Goal: Feedback & Contribution: Contribute content

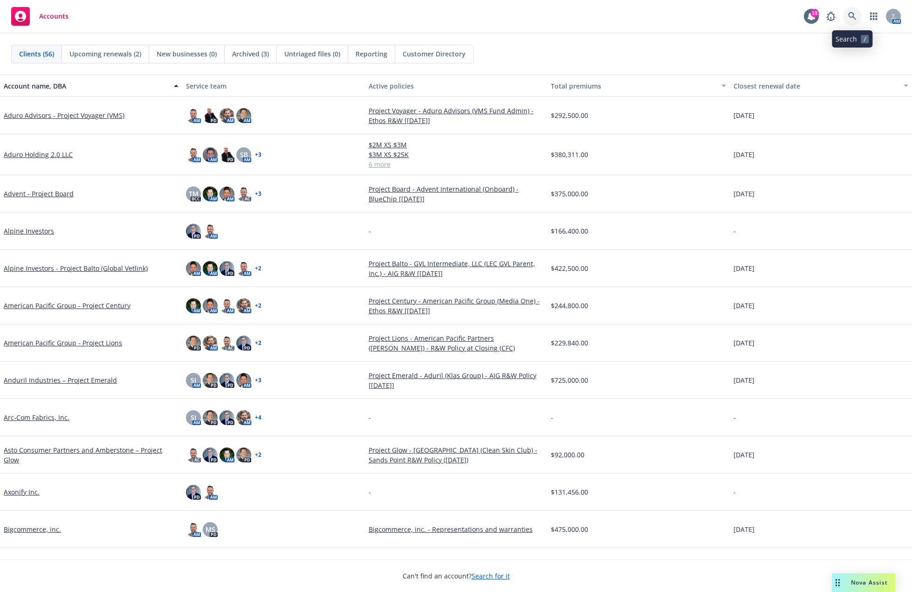
click at [850, 21] on link at bounding box center [852, 16] width 19 height 19
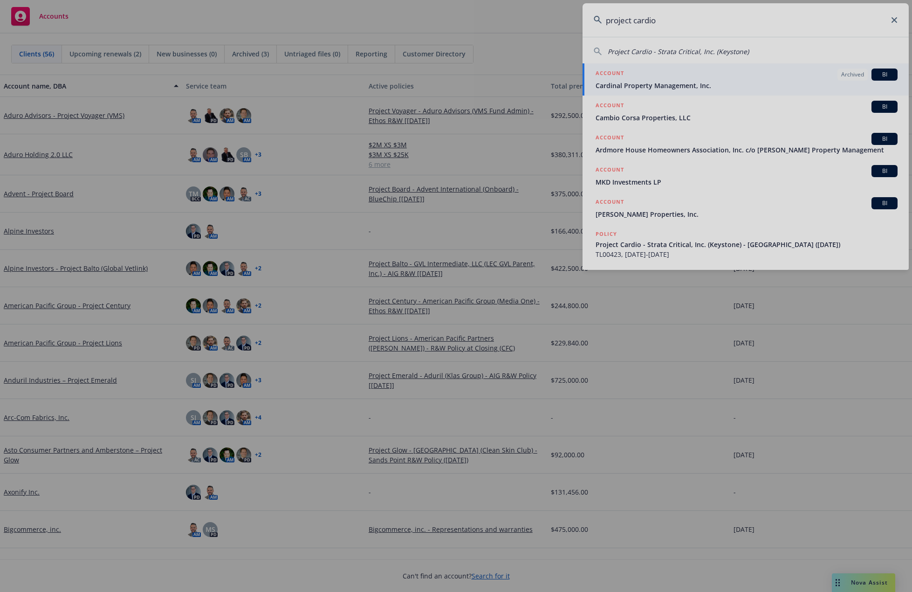
type input "project cardio"
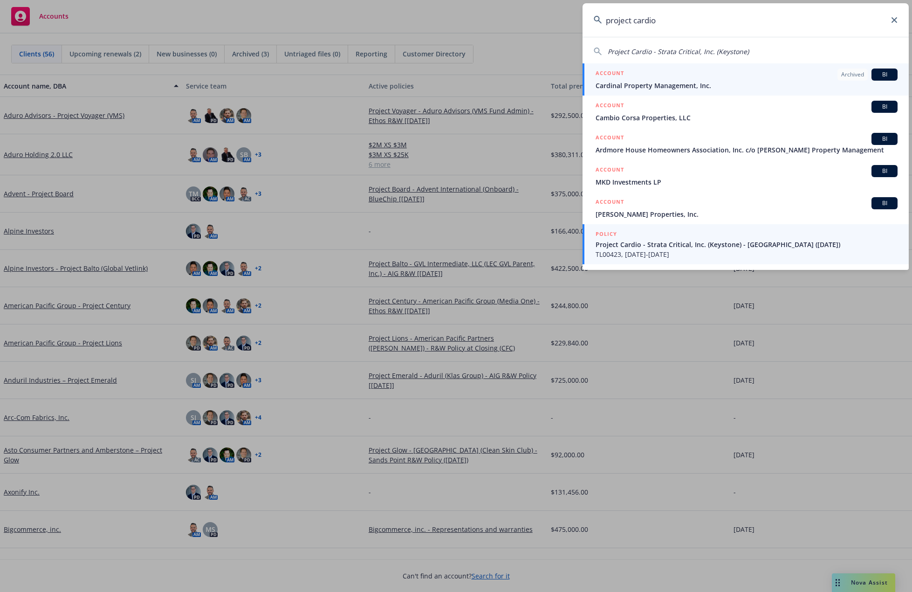
click at [733, 252] on span "TL00423, 09/16/2025-09/16/2031" at bounding box center [746, 254] width 302 height 10
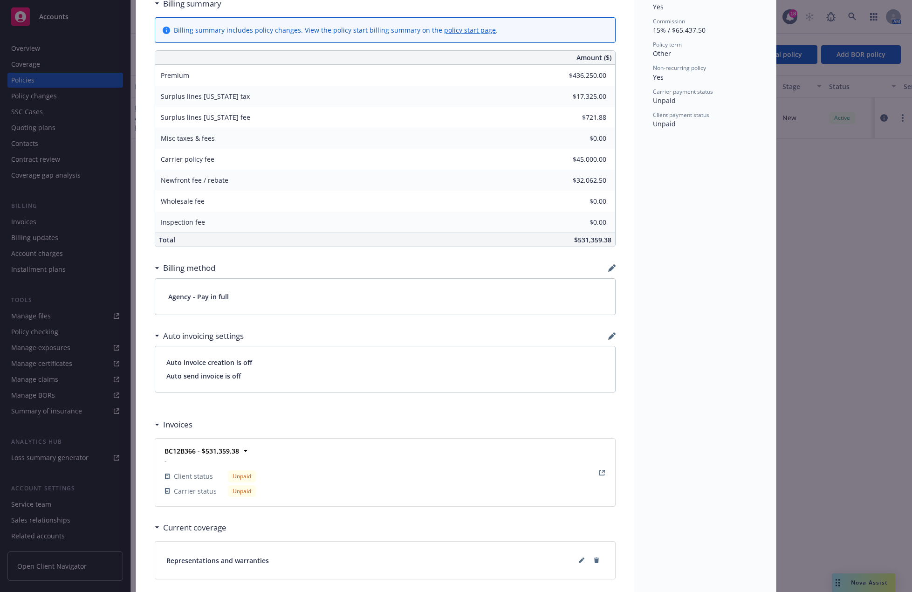
scroll to position [466, 0]
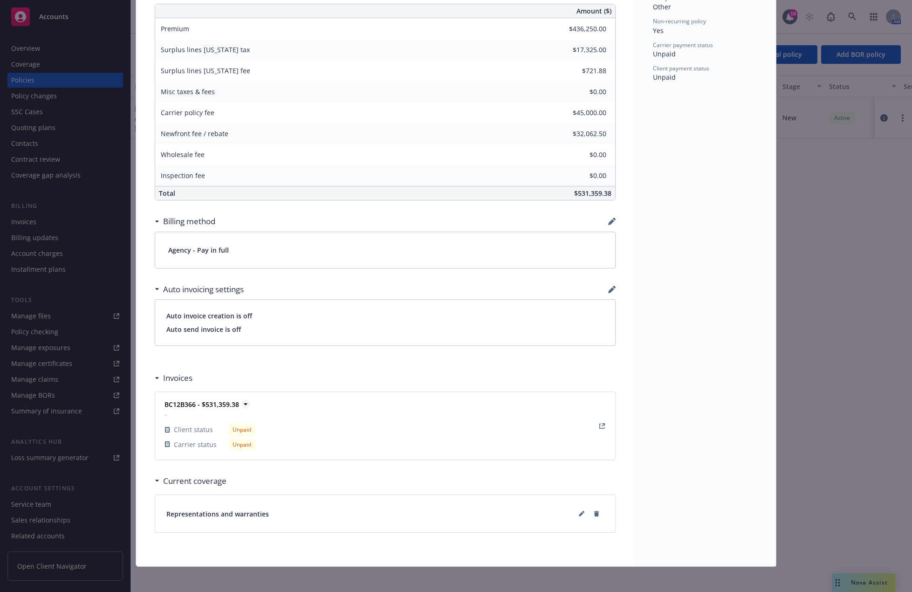
click at [241, 401] on icon at bounding box center [245, 403] width 9 height 9
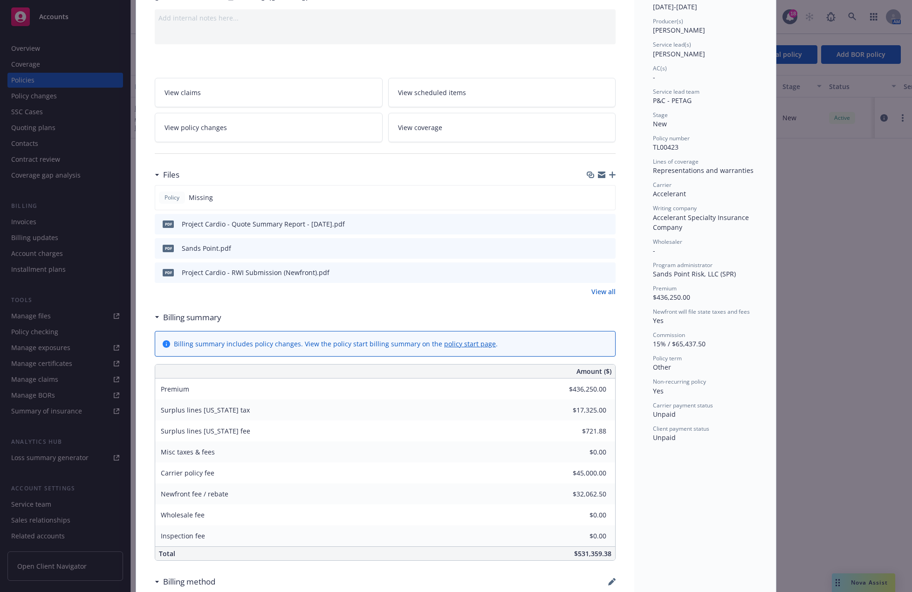
scroll to position [0, 0]
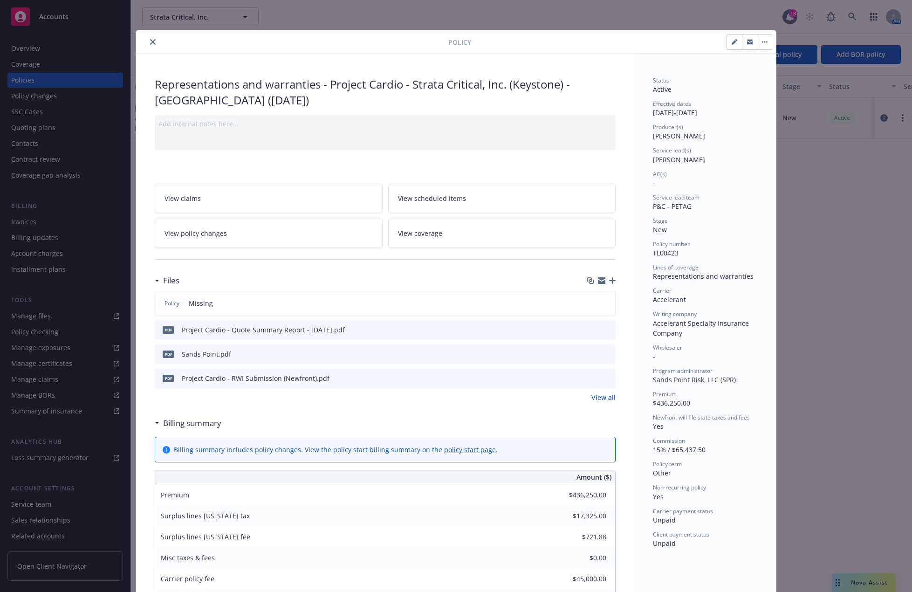
click at [611, 282] on icon "button" at bounding box center [612, 280] width 7 height 7
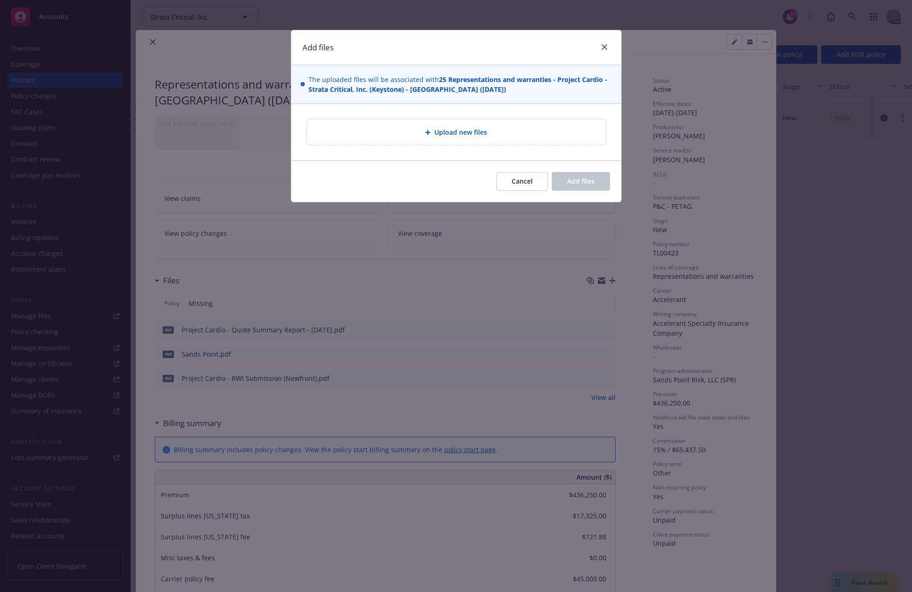
click at [454, 132] on span "Upload new files" at bounding box center [460, 132] width 53 height 10
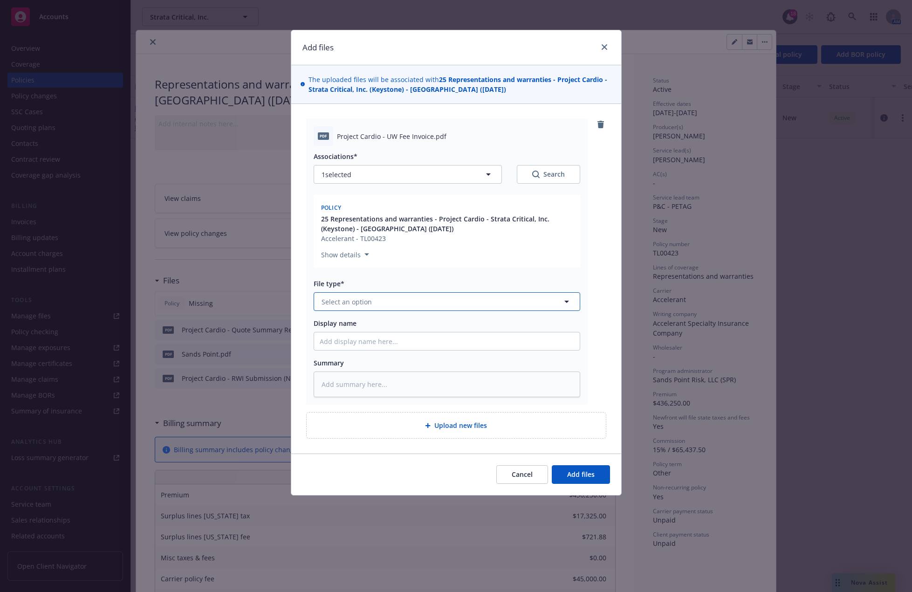
click at [424, 303] on button "Select an option" at bounding box center [447, 301] width 266 height 19
type input "invoice"
click at [428, 303] on input "invoice" at bounding box center [445, 302] width 232 height 10
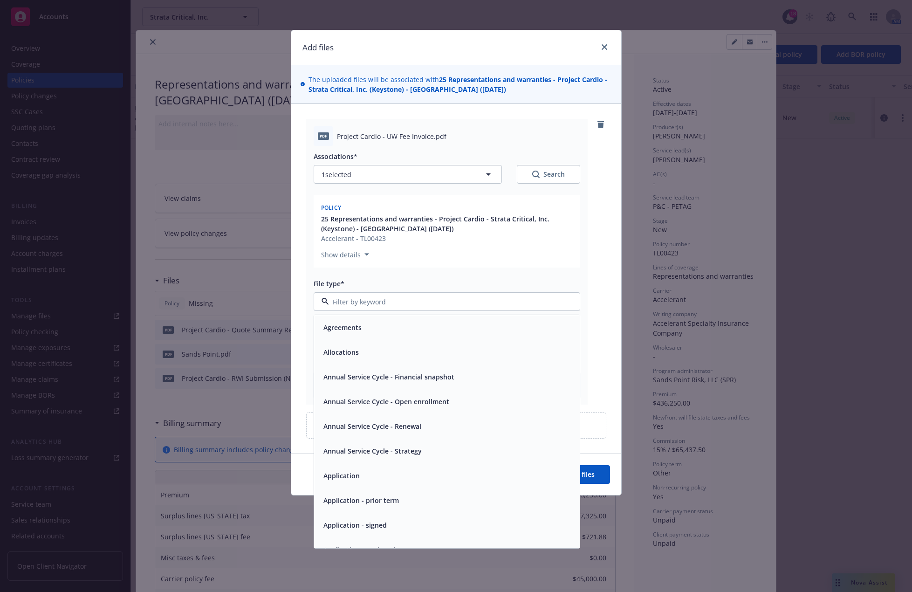
click at [428, 303] on input at bounding box center [445, 302] width 232 height 10
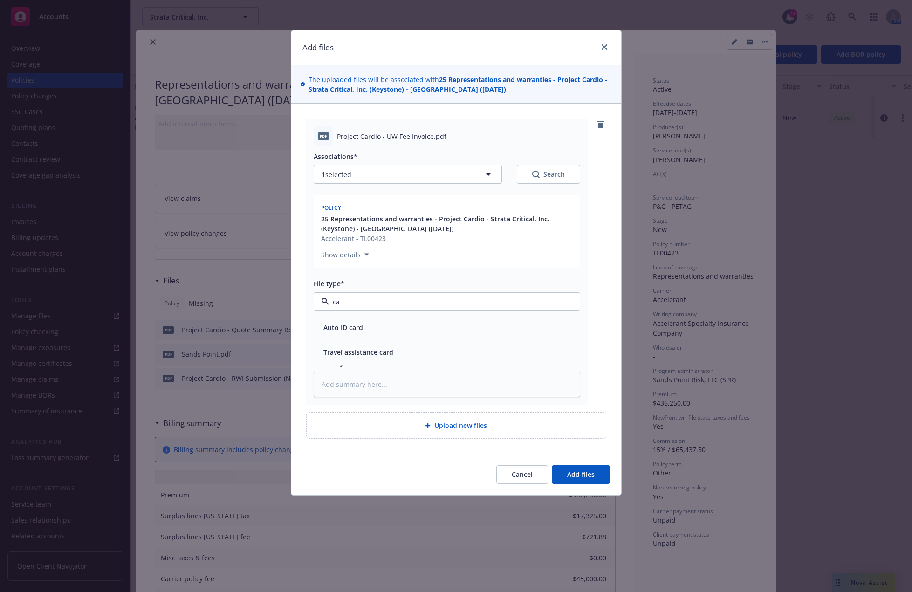
type input "c"
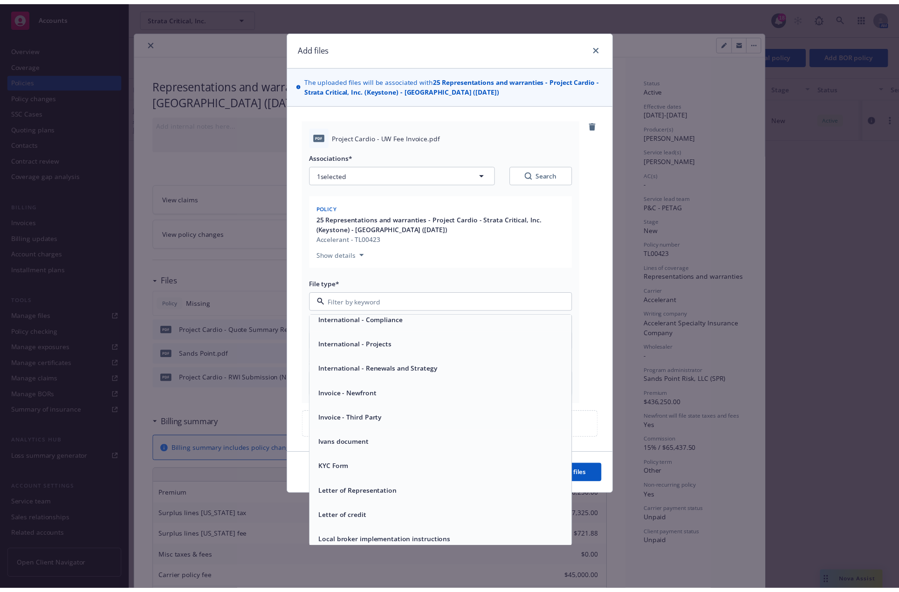
scroll to position [2050, 0]
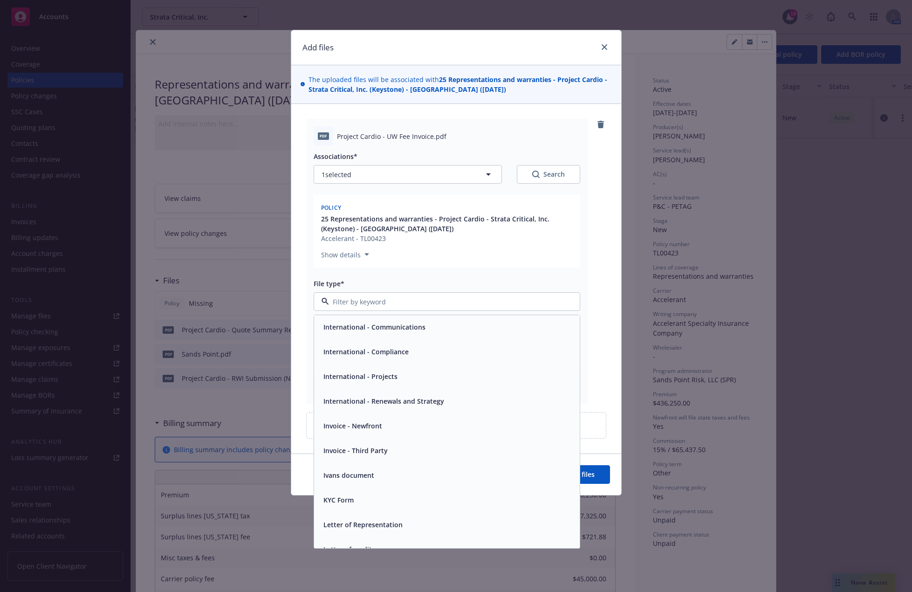
click at [442, 456] on div "Invoice - Third Party" at bounding box center [447, 450] width 254 height 14
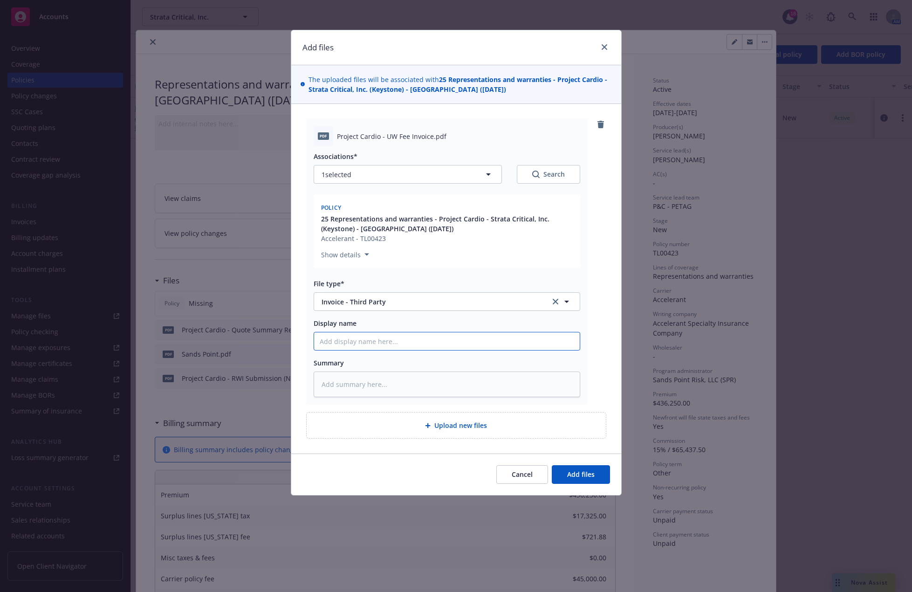
click at [403, 344] on input "Display name" at bounding box center [447, 341] width 266 height 18
type textarea "x"
type input "P"
type textarea "x"
type input "Pr"
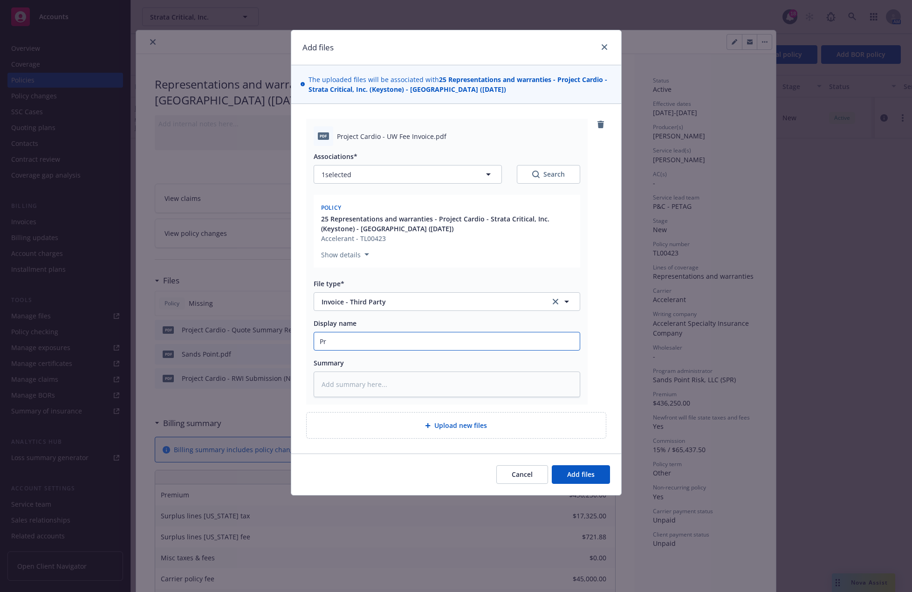
type textarea "x"
type input "Pro"
type textarea "x"
type input "Proj"
type textarea "x"
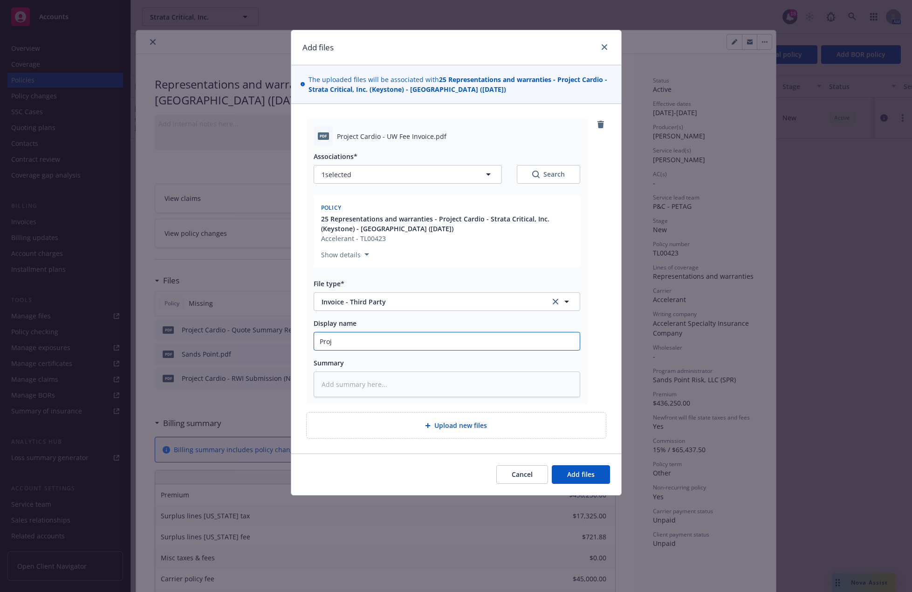
type input "Proje"
type textarea "x"
type input "Projec"
type textarea "x"
type input "Project"
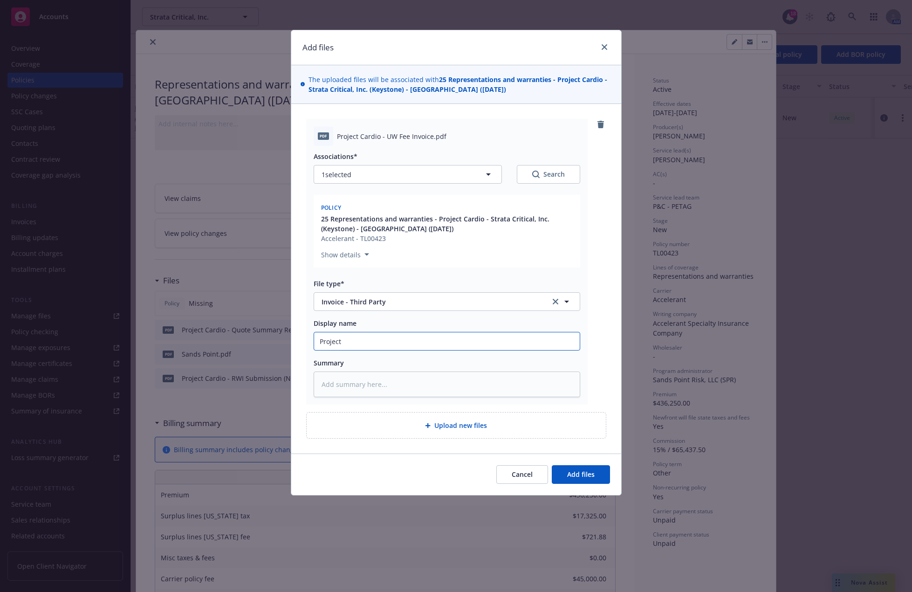
type textarea "x"
type input "Project C"
type textarea "x"
type input "Project Ca"
type textarea "x"
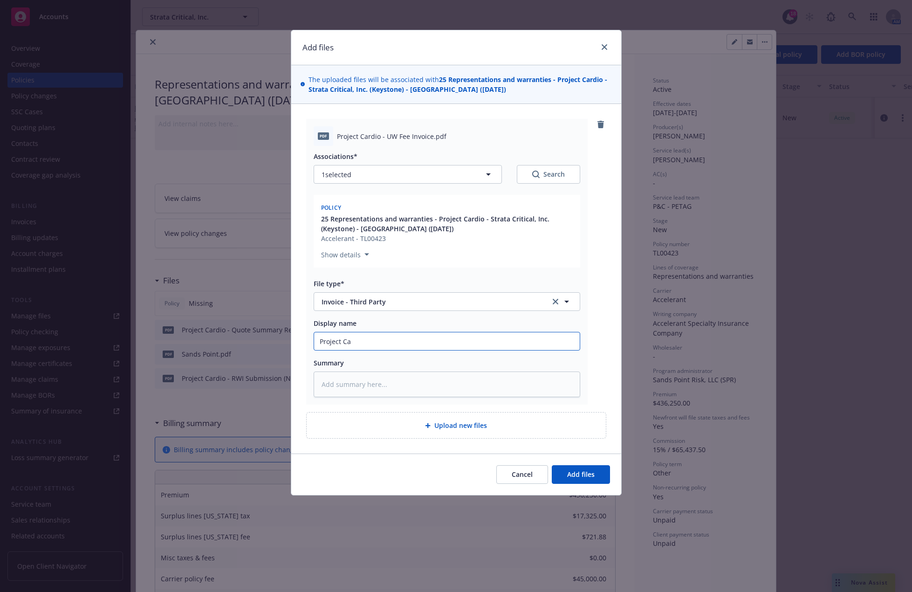
type input "Project Car"
type textarea "x"
type input "Project Cardi"
type textarea "x"
type input "Project Cardio"
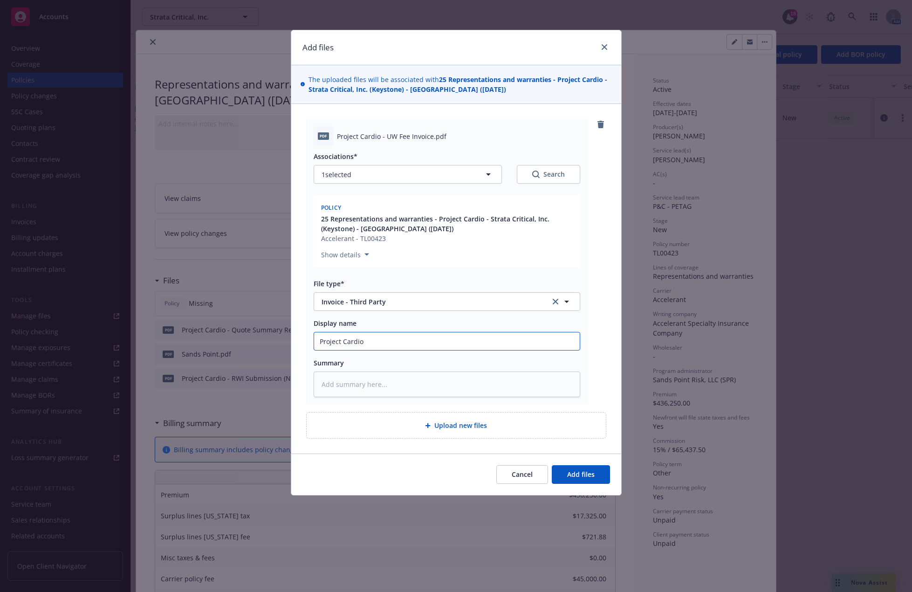
type textarea "x"
type input "Project Cardio"
type textarea "x"
type input "Project Cardio -"
type textarea "x"
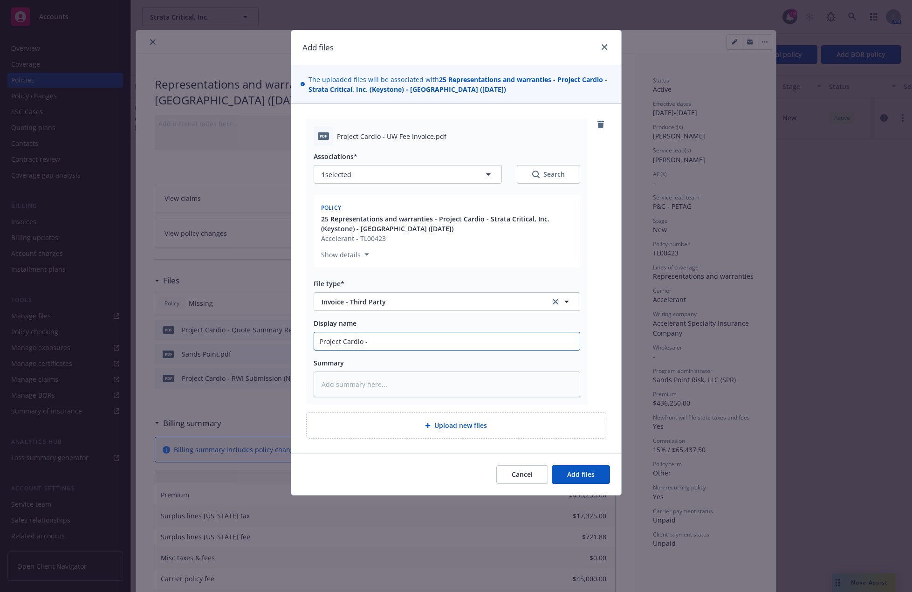
type input "Project Cardio -"
type textarea "x"
type input "Project Cardio - S"
type textarea "x"
type input "Project Cardio - Sa"
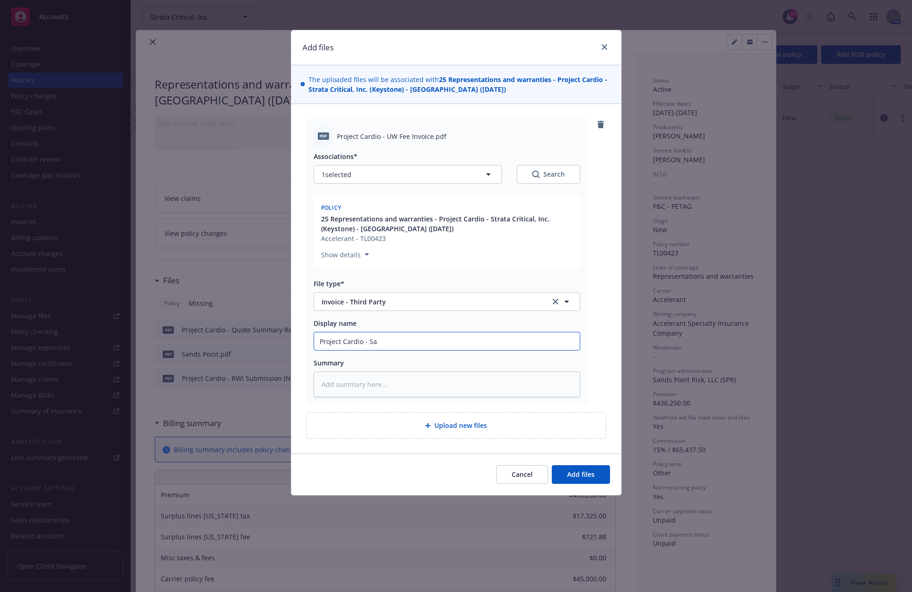
type textarea "x"
type input "Project Cardio - San"
type textarea "x"
type input "Project Cardio - Sand"
type textarea "x"
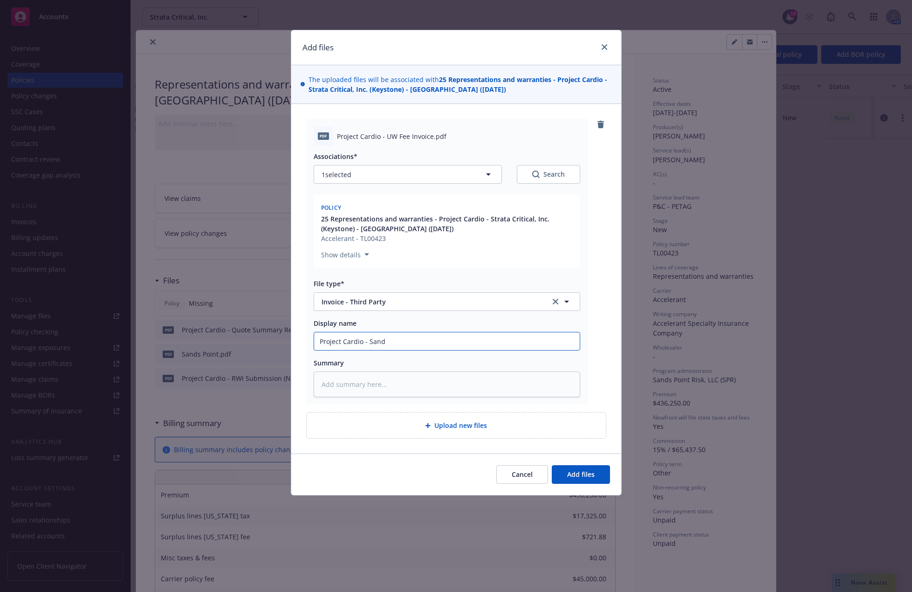
type input "Project Cardio - Sands"
type textarea "x"
type input "Project Cardio - Sands P"
type textarea "x"
type input "Project Cardio - Sands Po"
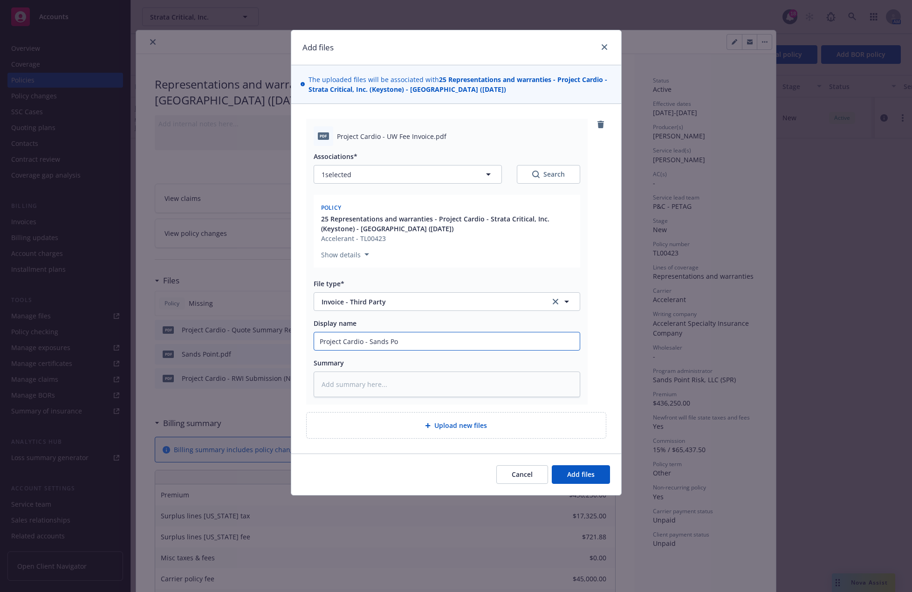
type textarea "x"
type input "Project Cardio - Sands Poi"
type textarea "x"
type input "Project Cardio - Sands Poin"
type textarea "x"
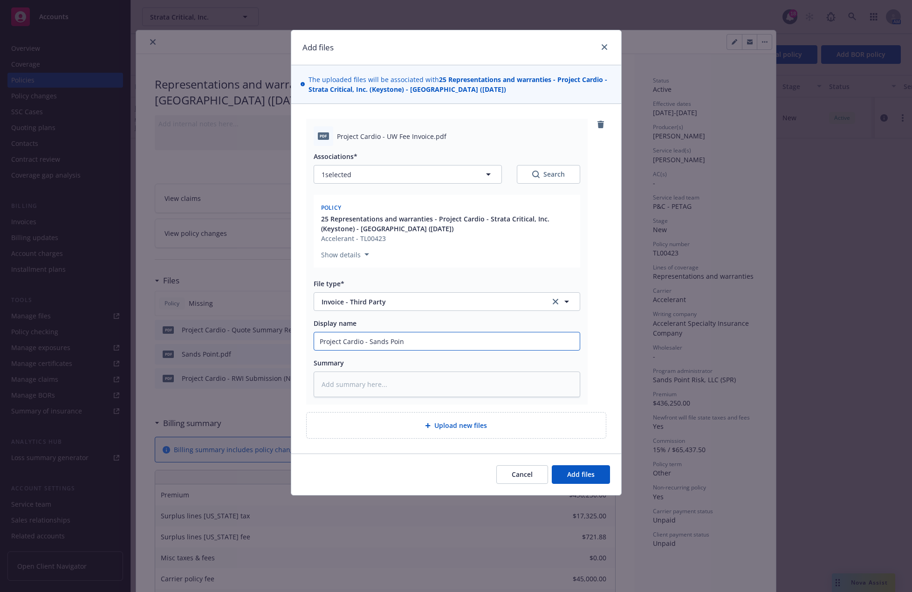
type input "Project Cardio - Sands Point"
type textarea "x"
type input "Project Cardio - Sands Point"
type textarea "x"
type input "Project Cardio - Sands Point UE"
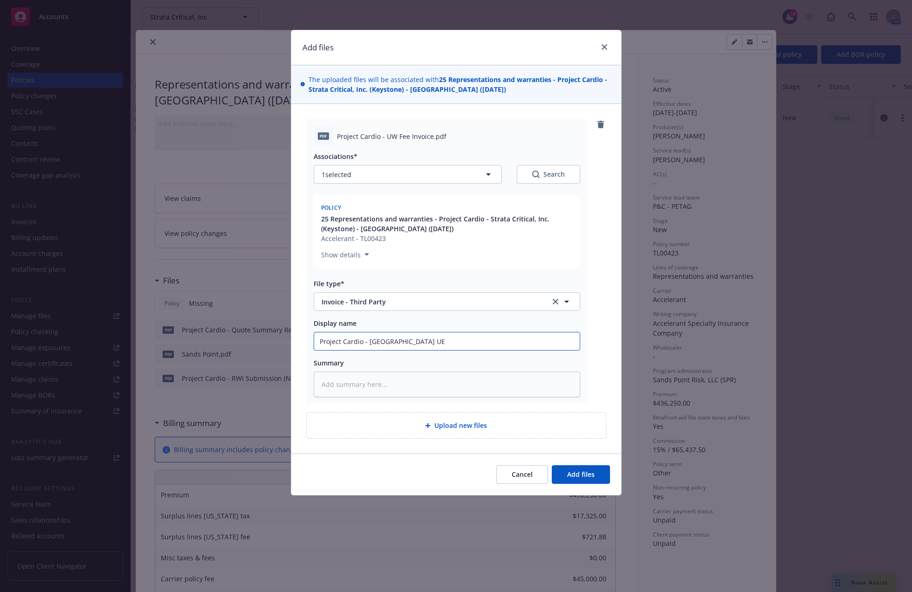
type textarea "x"
type input "Project Cardio - Sands Point U"
type textarea "x"
type input "Project Cardio - Sands Point UW"
type textarea "x"
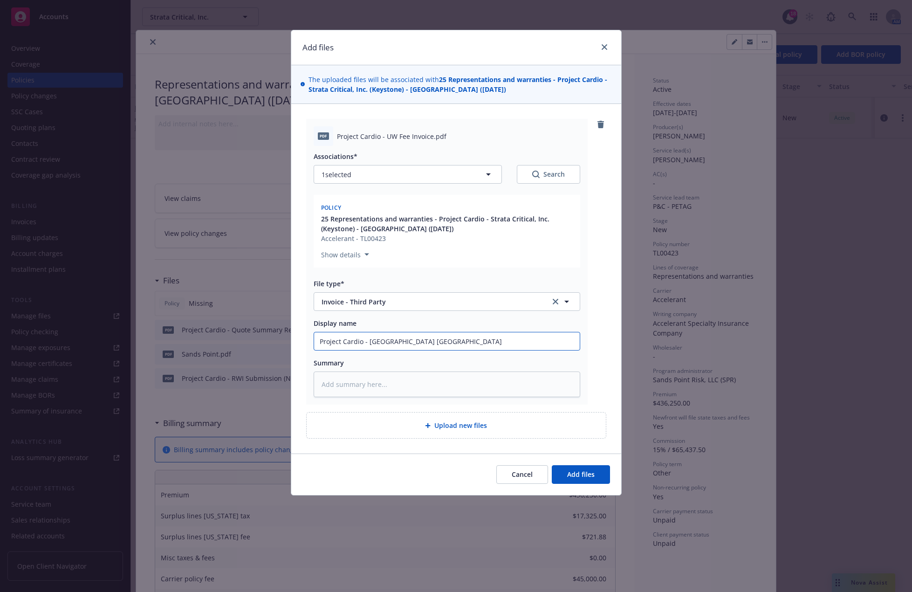
type input "Project Cardio - Sands Point UW"
type textarea "x"
type input "Project Cardio - Sands Point UW F"
type textarea "x"
type input "Project Cardio - Sands Point UW Fe"
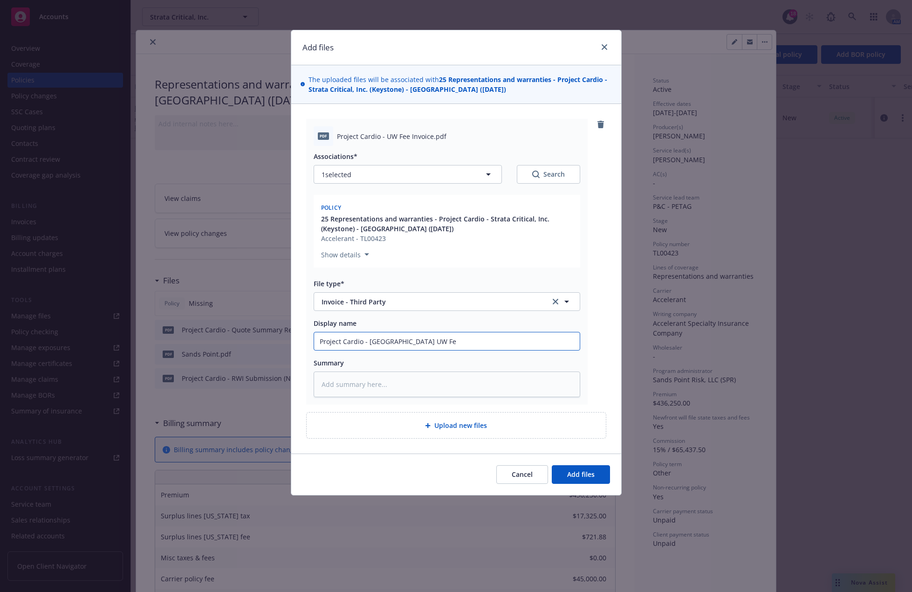
type textarea "x"
type input "Project Cardio - Sands Point UW Fee"
type textarea "x"
type input "Project Cardio - Sands Point UW Fee"
click at [579, 479] on button "Add files" at bounding box center [581, 474] width 58 height 19
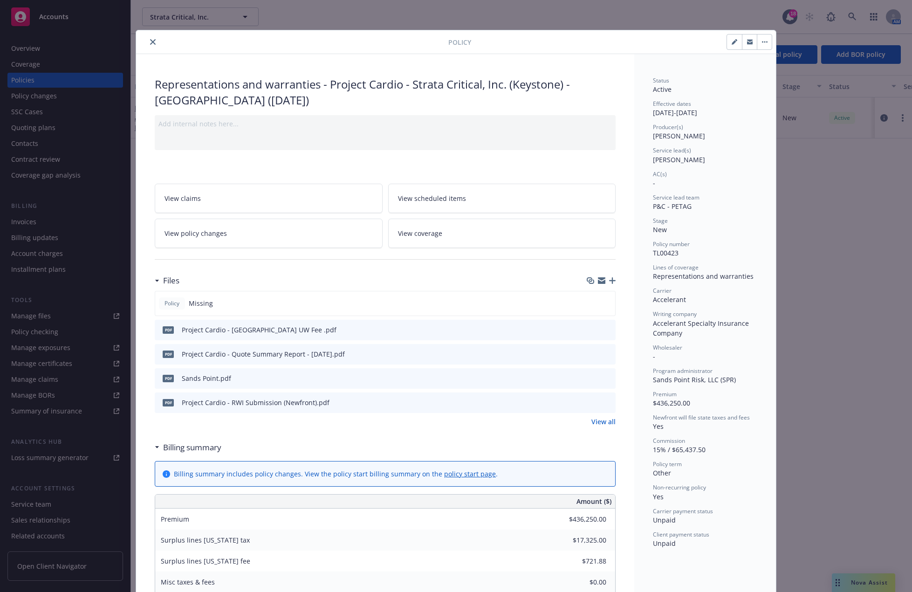
click at [611, 280] on icon "button" at bounding box center [612, 280] width 7 height 7
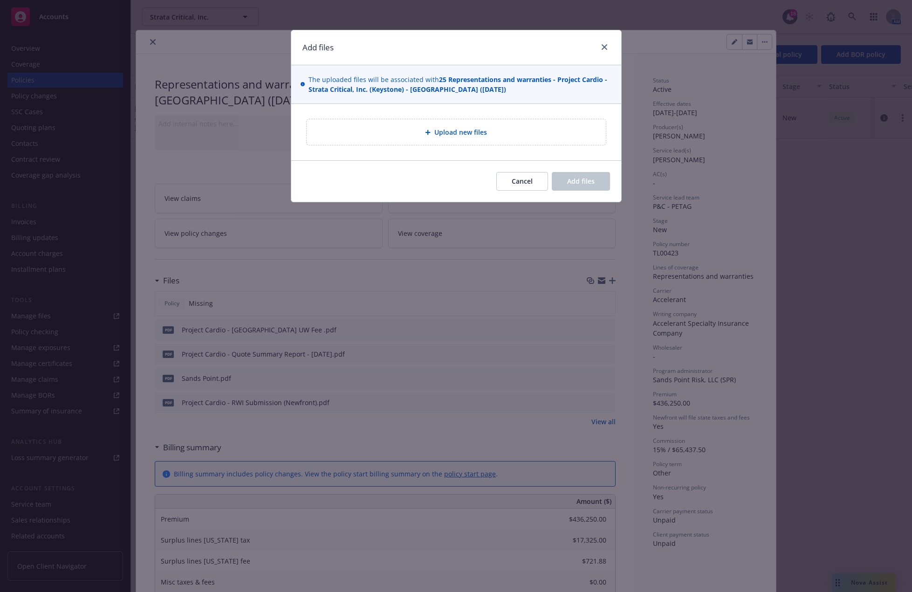
click at [519, 133] on div "Upload new files" at bounding box center [456, 132] width 284 height 11
type textarea "x"
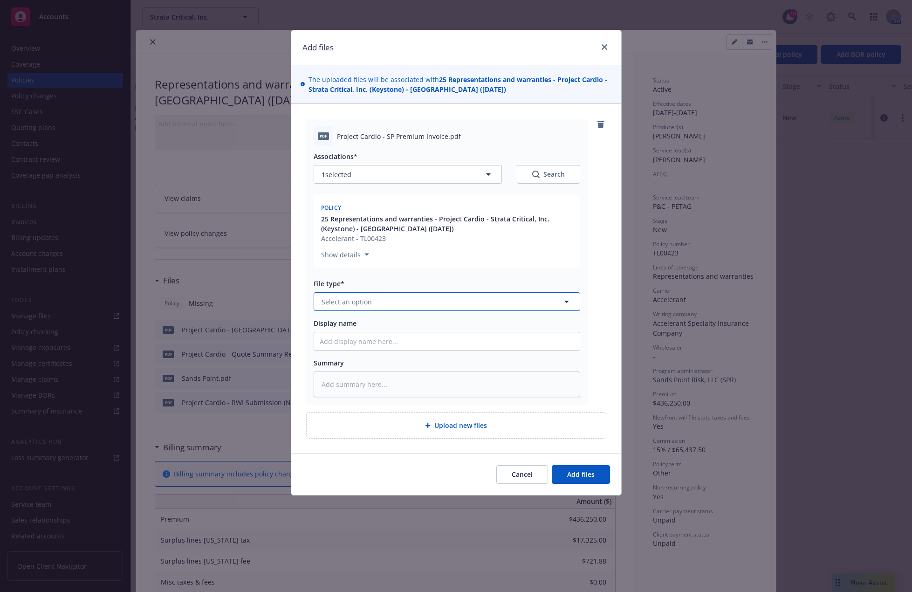
click at [426, 304] on button "Select an option" at bounding box center [447, 301] width 266 height 19
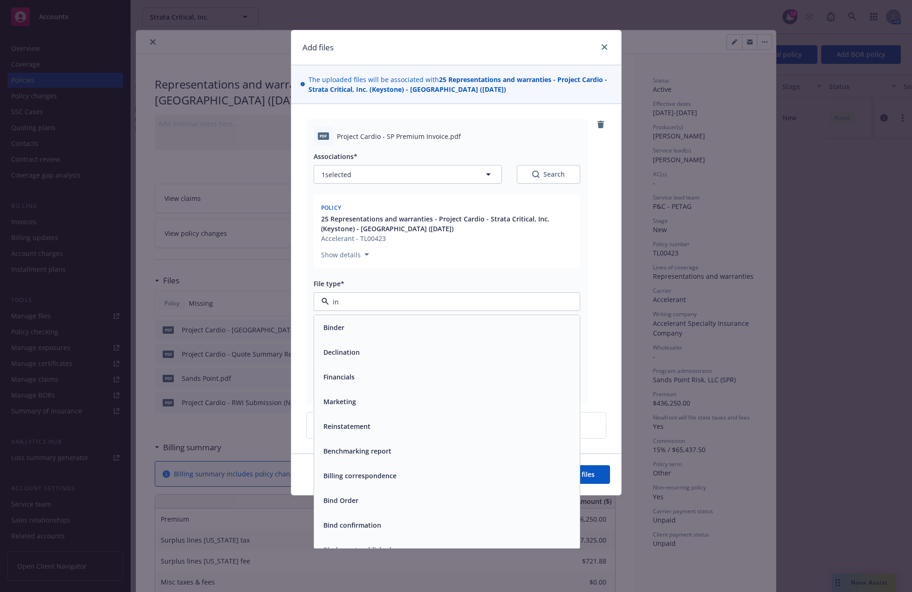
type input "inv"
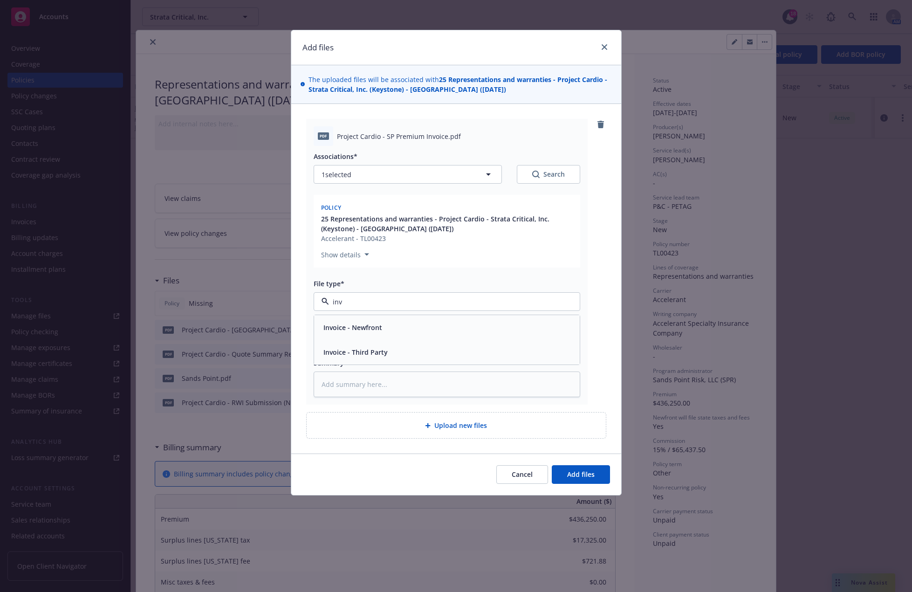
click at [398, 351] on div "Invoice - Third Party" at bounding box center [447, 352] width 254 height 14
type textarea "x"
click at [388, 342] on input "Display name" at bounding box center [447, 341] width 266 height 18
type input "P"
type textarea "x"
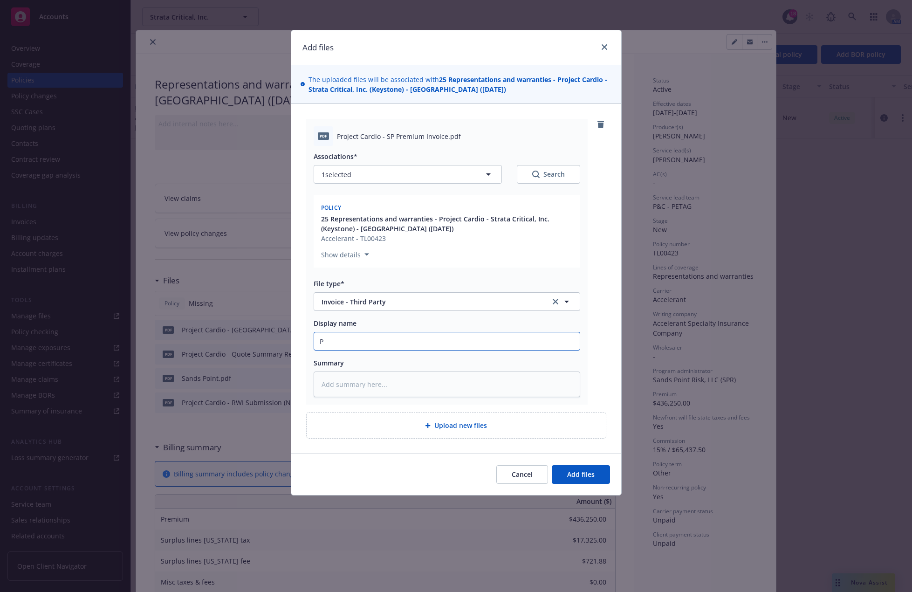
type input "Pr"
type textarea "x"
type input "Pro"
type textarea "x"
type input "Proj"
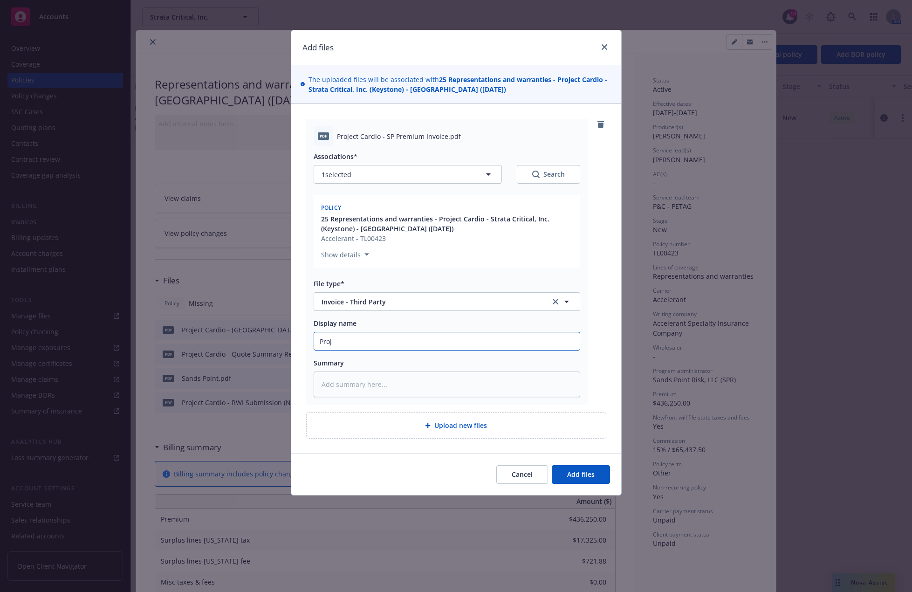
type textarea "x"
type input "Proje"
type textarea "x"
type input "Projec"
type textarea "x"
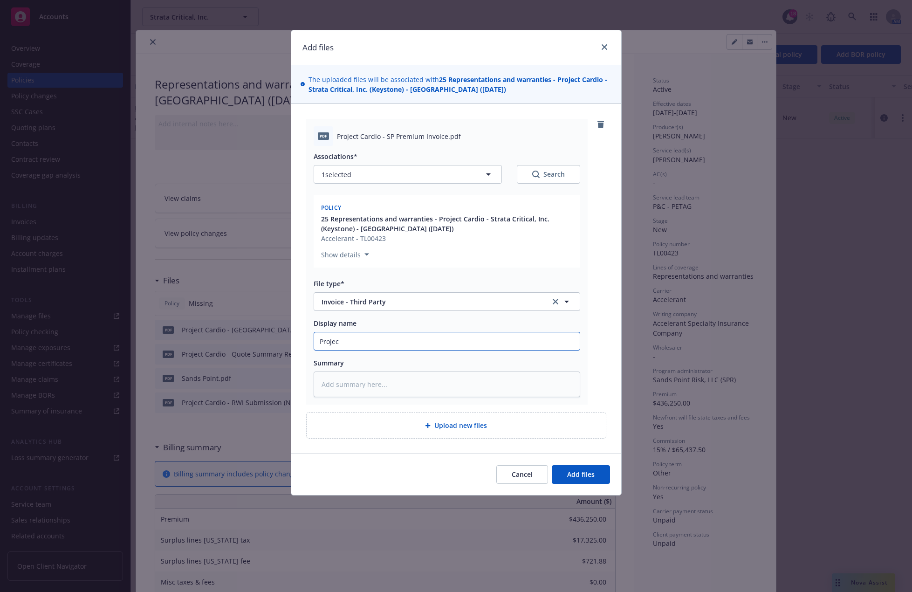
type input "Project"
type textarea "x"
type input "Project"
type textarea "x"
type input "Project C"
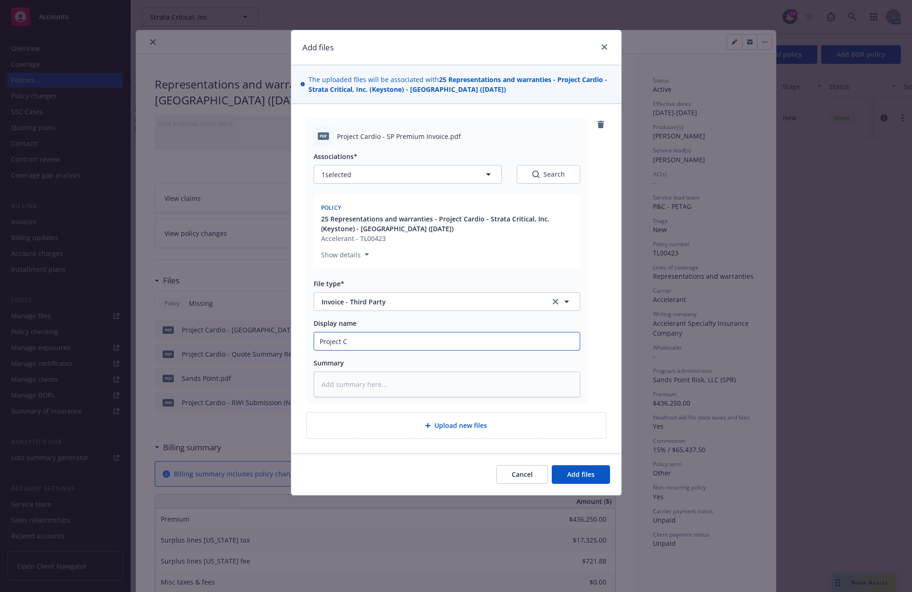
type textarea "x"
type input "Project Car"
type textarea "x"
type input "Project Card"
type textarea "x"
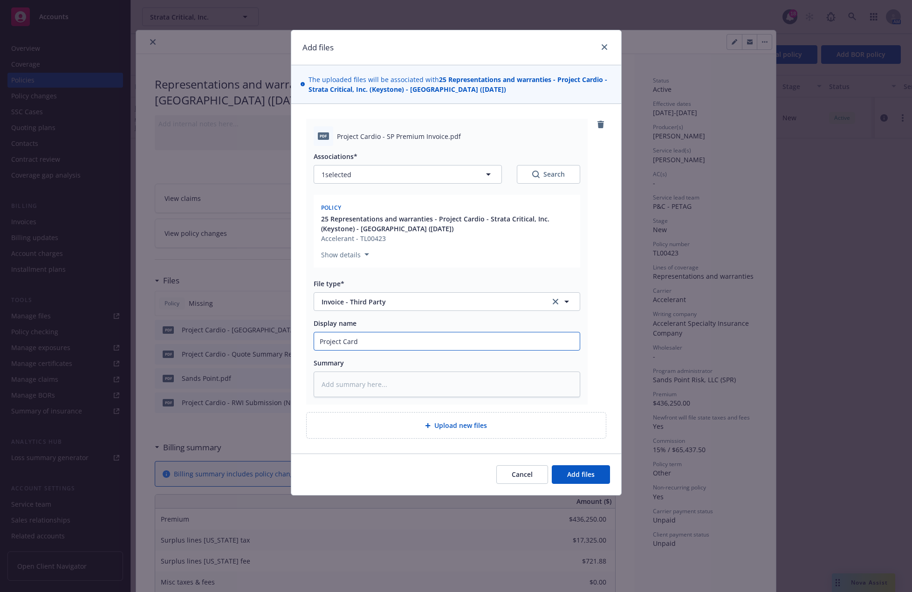
type input "Project Cardi"
type textarea "x"
type input "Project Cardio"
type textarea "x"
type input "Project Cardio"
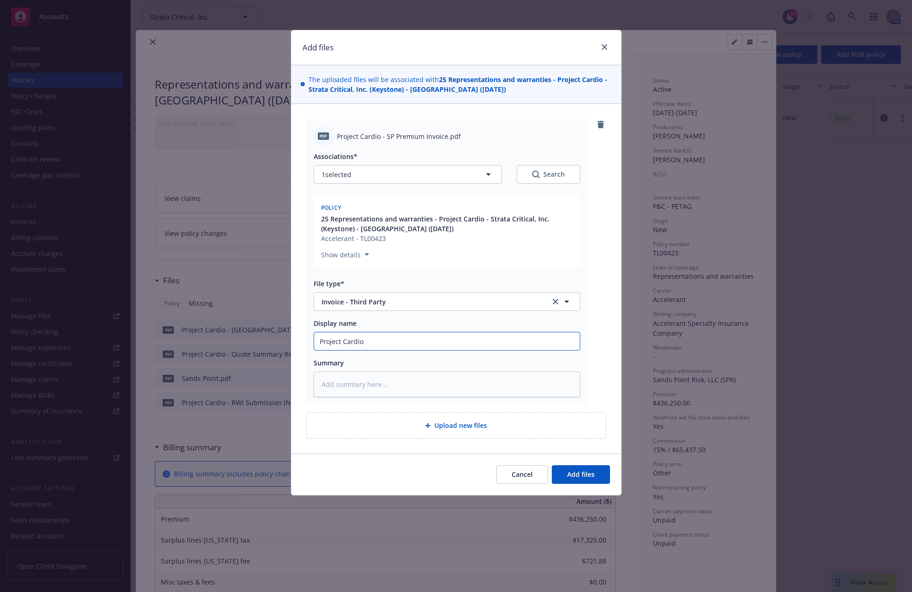
type textarea "x"
type input "Project Cardio -"
type textarea "x"
type input "Project Cardio -"
type textarea "x"
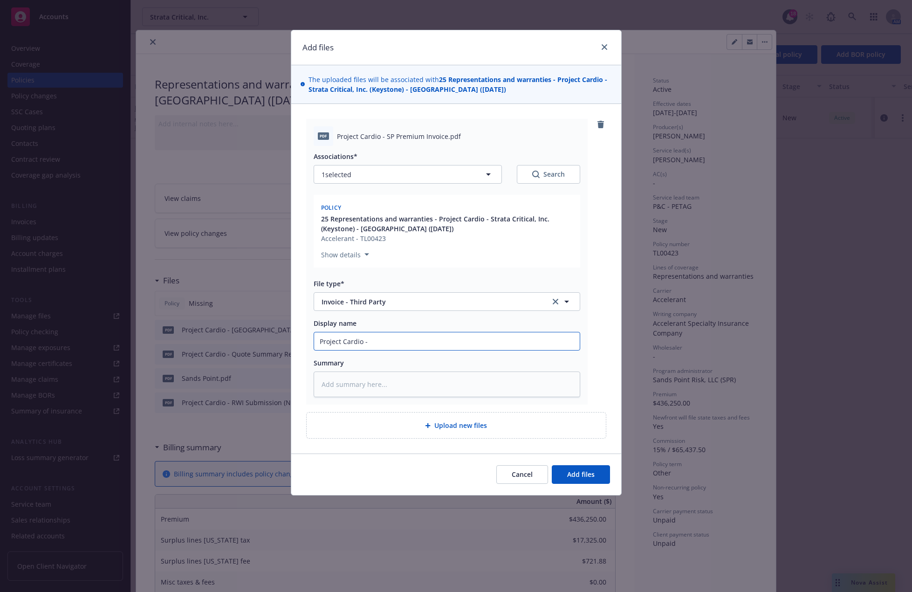
type input "Project Cardio - S"
type textarea "x"
type input "Project Cardio - SP"
type textarea "x"
type input "Project Cardio - SP"
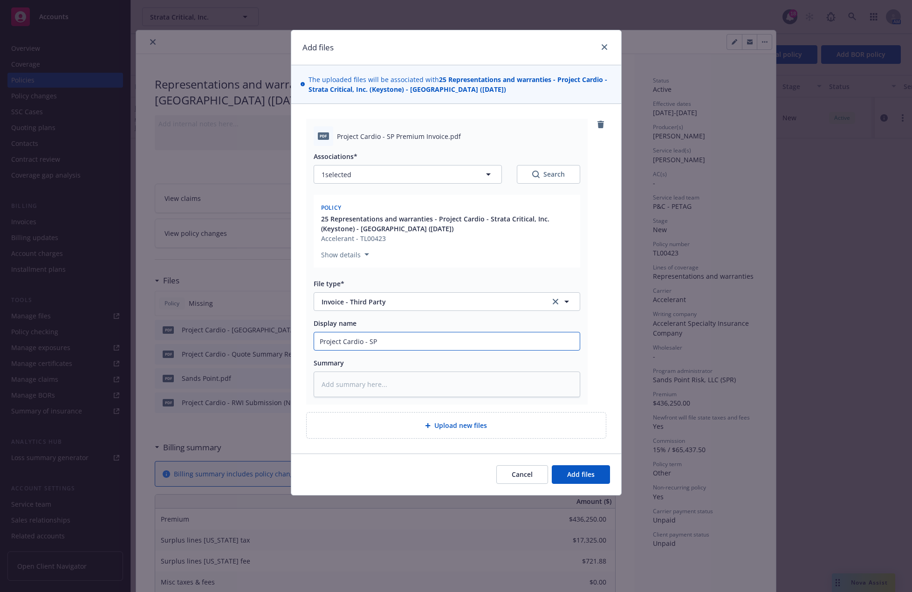
type textarea "x"
type input "Project Cardio - SP P"
type textarea "x"
type input "Project Cardio - SP Pr"
type textarea "x"
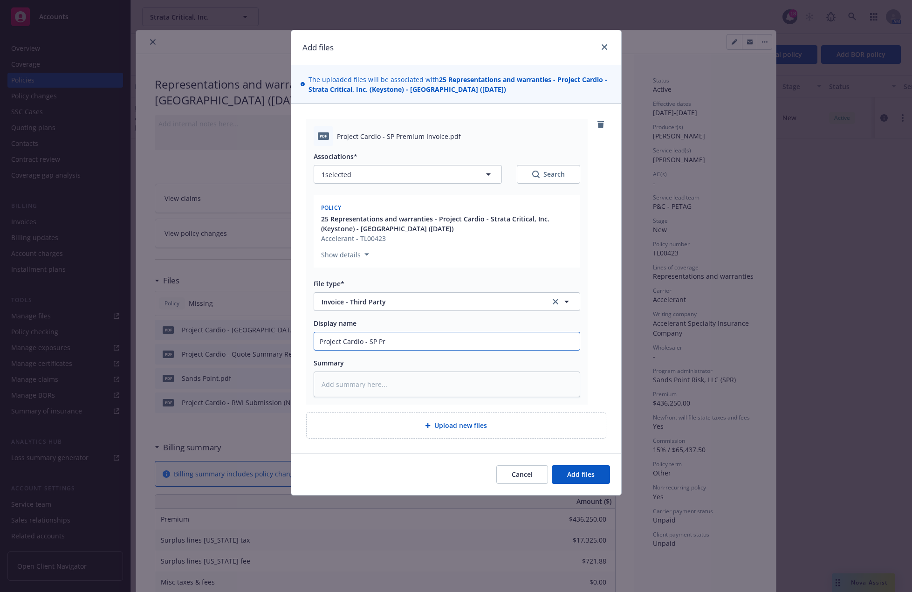
type input "Project Cardio - SP Pre"
type textarea "x"
type input "Project Cardio - SP Prem"
type textarea "x"
type input "Project Cardio - SP Premi"
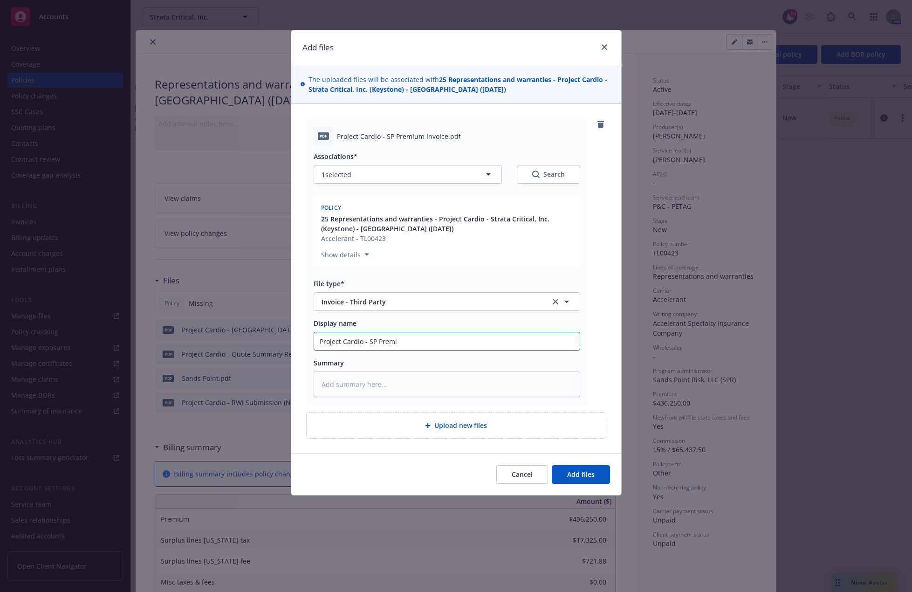
type textarea "x"
type input "Project Cardio - SP Premiu"
type textarea "x"
type input "Project Cardio - SP Premium"
type textarea "x"
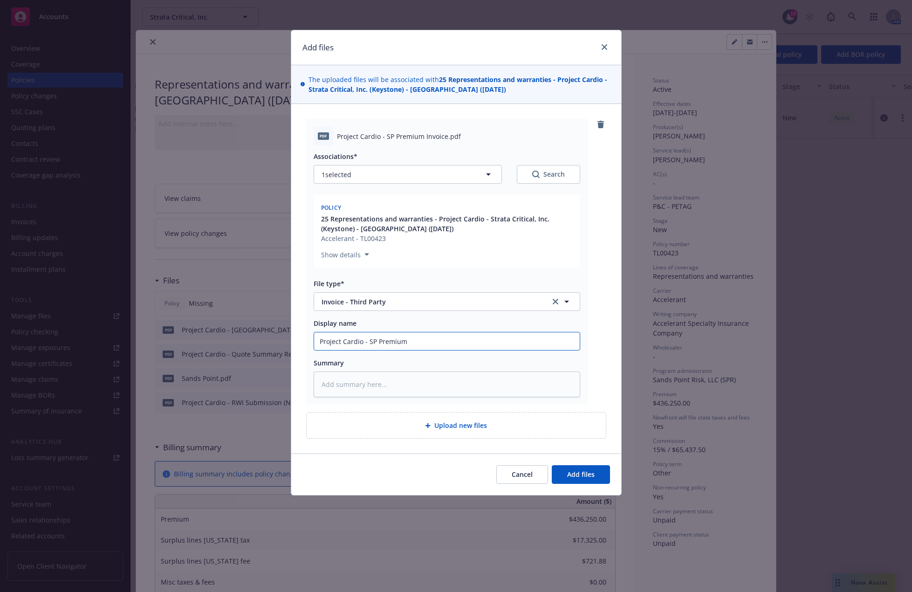
type input "Project Cardio - SP Premium"
type textarea "x"
type input "Project Cardio - SP Premium I"
type textarea "x"
type input "Project Cardio - SP Premium In"
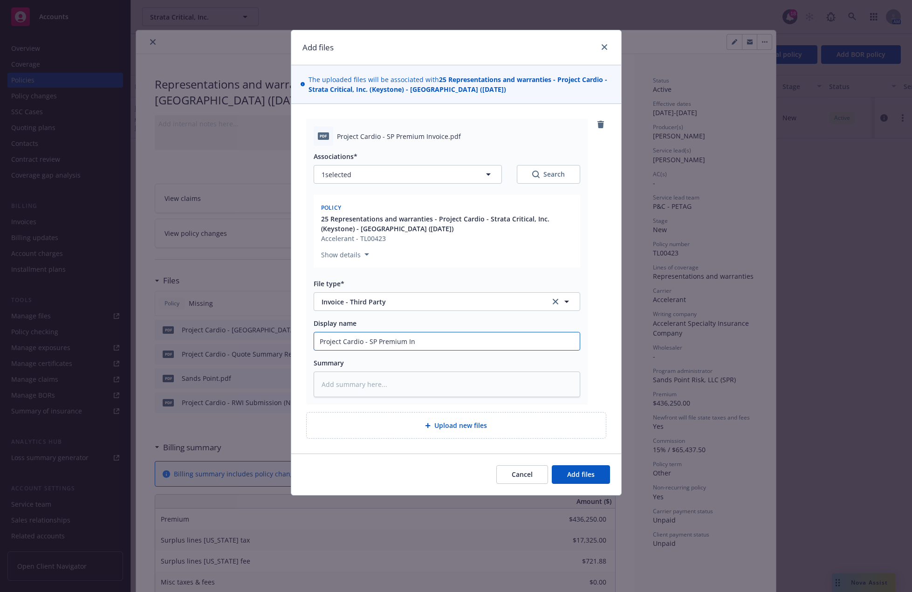
type textarea "x"
type input "Project Cardio - SP Premium Inv"
type textarea "x"
type input "Project Cardio - SP Premium Invo"
type textarea "x"
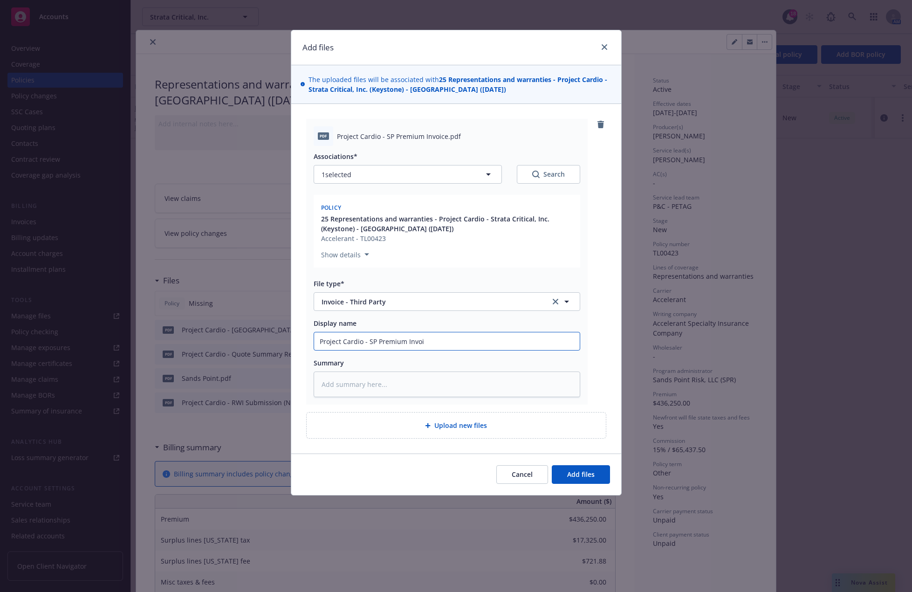
type input "Project Cardio - SP Premium Invoic"
type textarea "x"
type input "Project Cardio - SP Premium Invoice"
type textarea "x"
type input "Project Cardio - SP Premium Invoice"
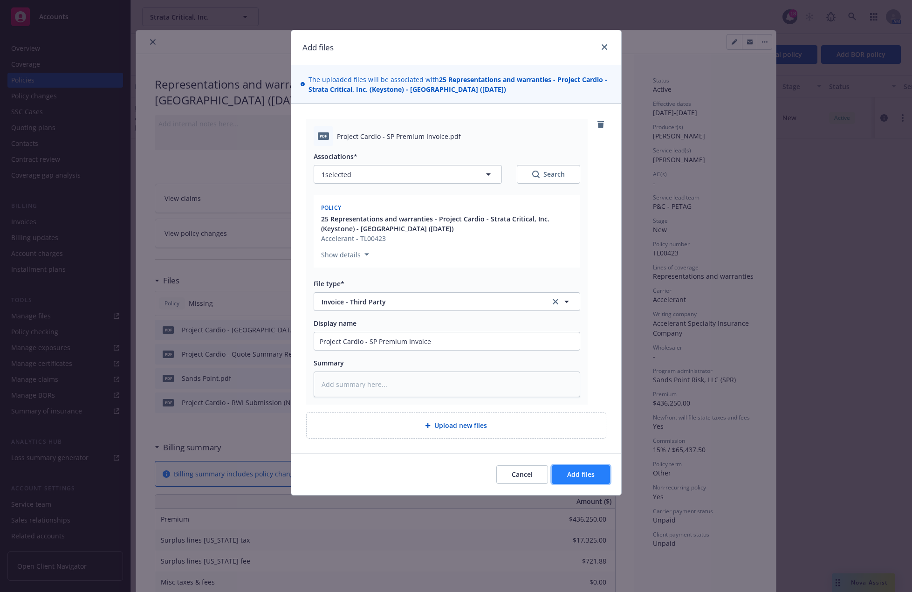
click at [603, 473] on button "Add files" at bounding box center [581, 474] width 58 height 19
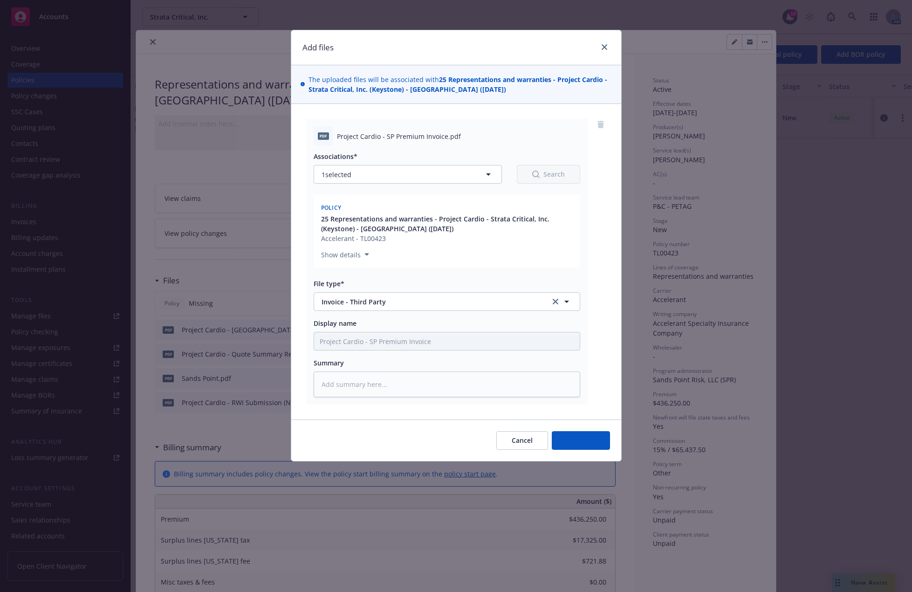
type textarea "x"
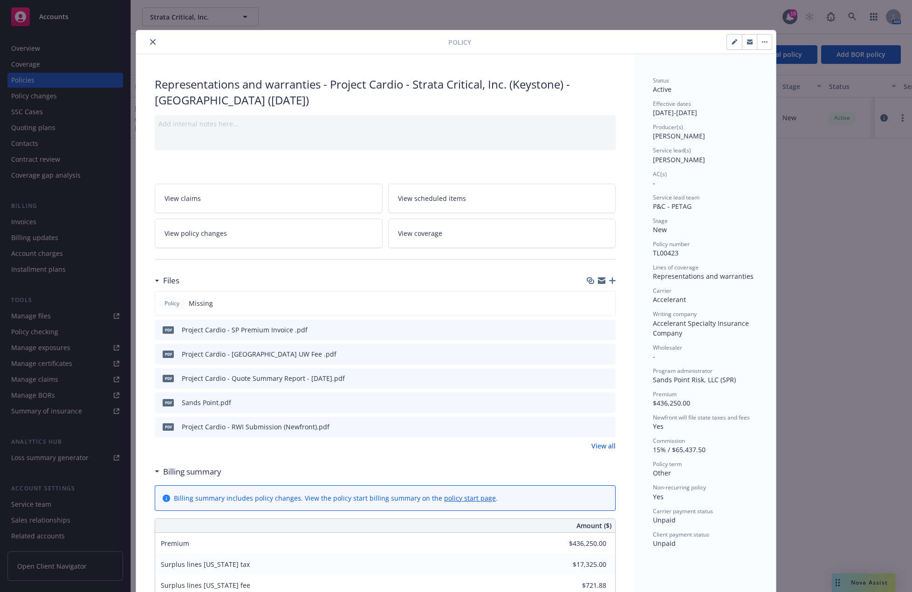
click at [152, 41] on button "close" at bounding box center [152, 41] width 11 height 11
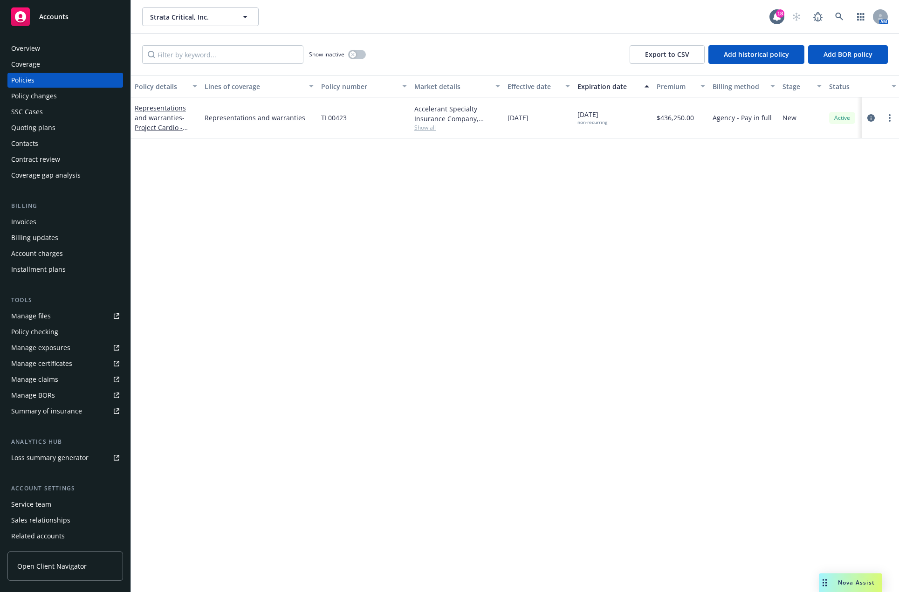
click at [44, 17] on span "Accounts" at bounding box center [53, 16] width 29 height 7
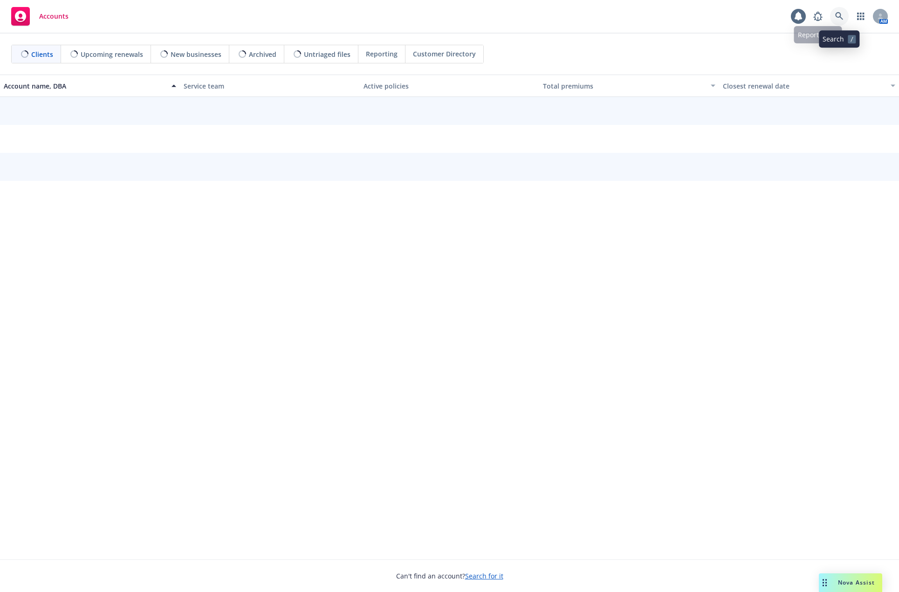
click at [839, 15] on icon at bounding box center [839, 16] width 8 height 8
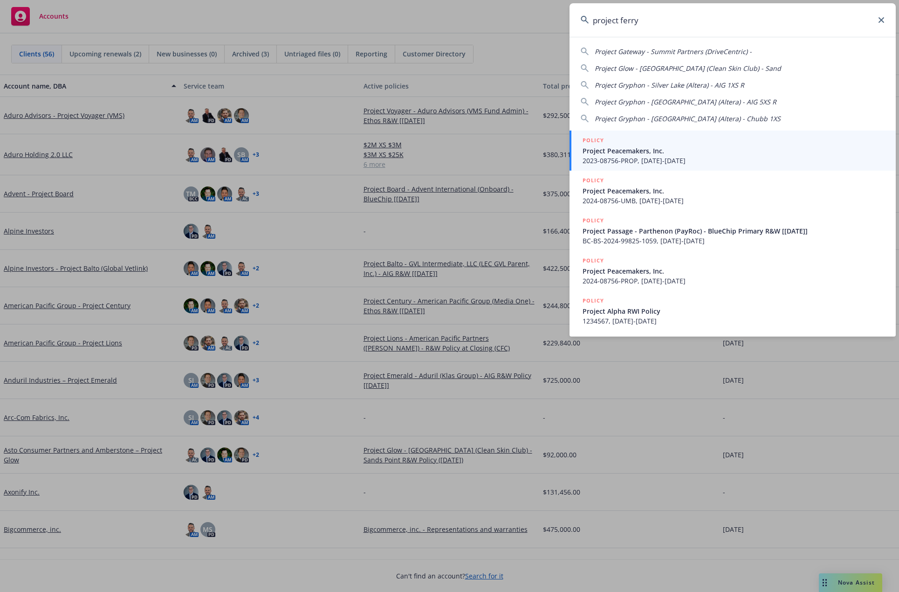
type input "project ferry"
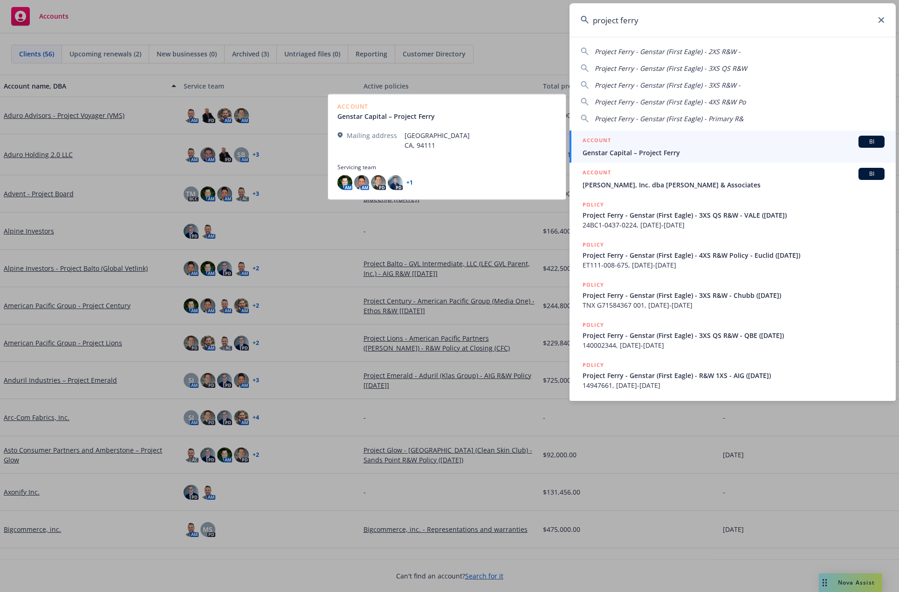
click at [734, 161] on link "ACCOUNT BI Genstar Capital – Project Ferry" at bounding box center [732, 146] width 326 height 32
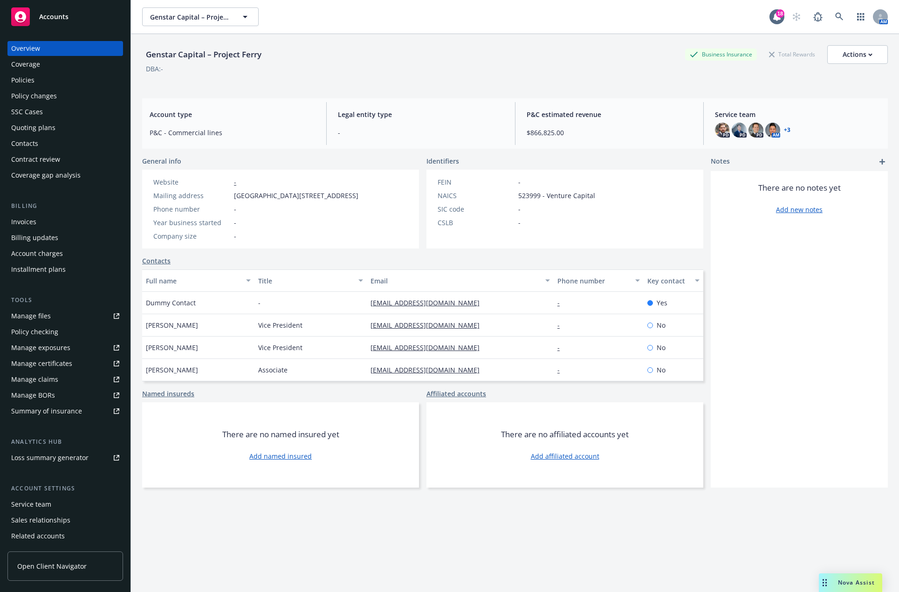
click at [57, 225] on div "Invoices" at bounding box center [65, 221] width 108 height 15
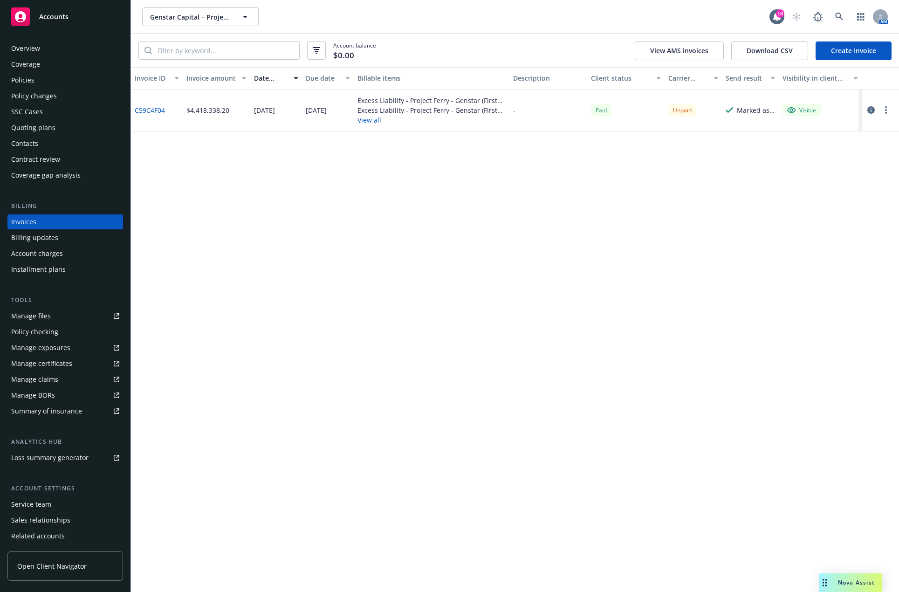
click at [372, 120] on button "View all" at bounding box center [431, 120] width 148 height 10
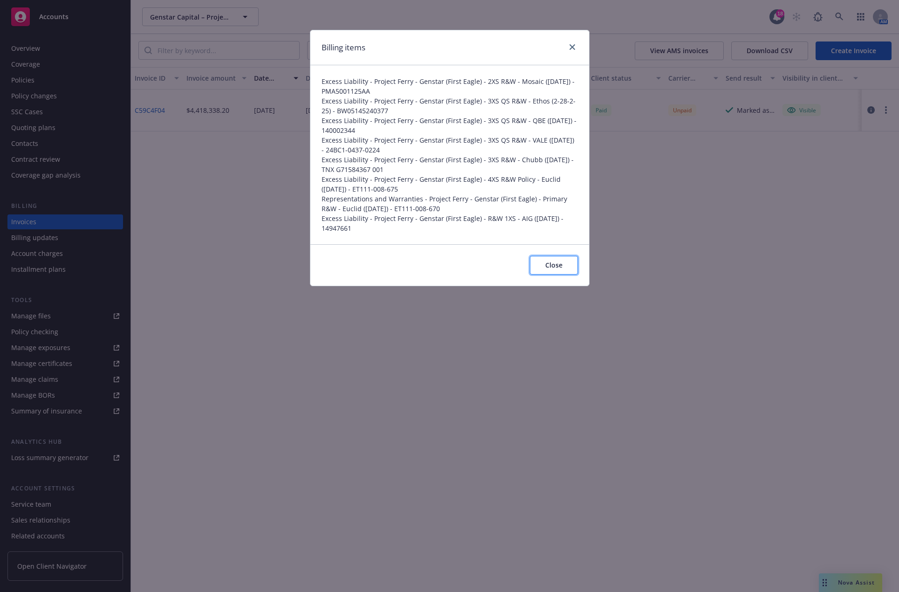
click at [556, 265] on span "Close" at bounding box center [553, 264] width 17 height 9
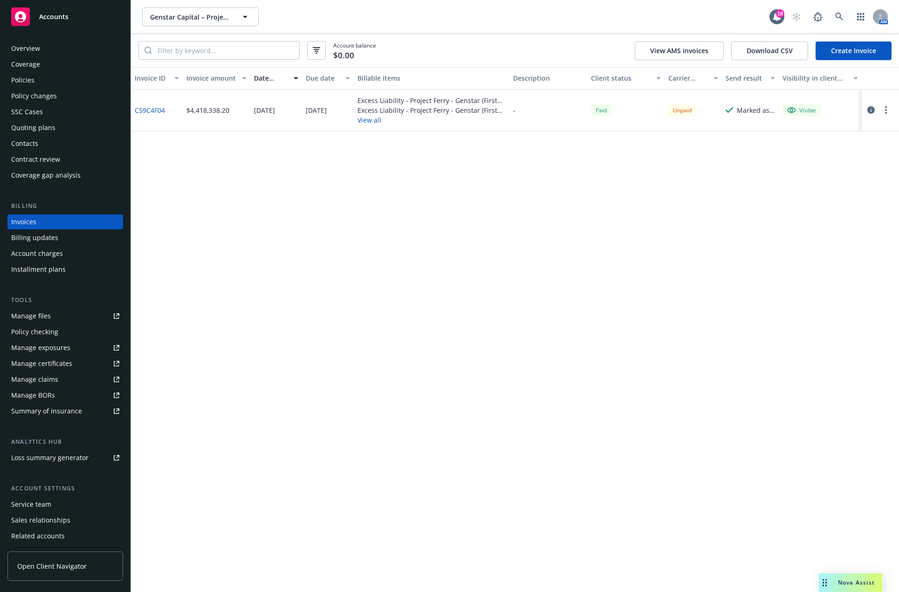
click at [888, 109] on button "button" at bounding box center [885, 109] width 11 height 11
click at [532, 232] on div "Invoice ID Invoice amount Date issued Due date Billable items Description Clien…" at bounding box center [515, 329] width 768 height 525
click at [365, 116] on button "View all" at bounding box center [431, 120] width 148 height 10
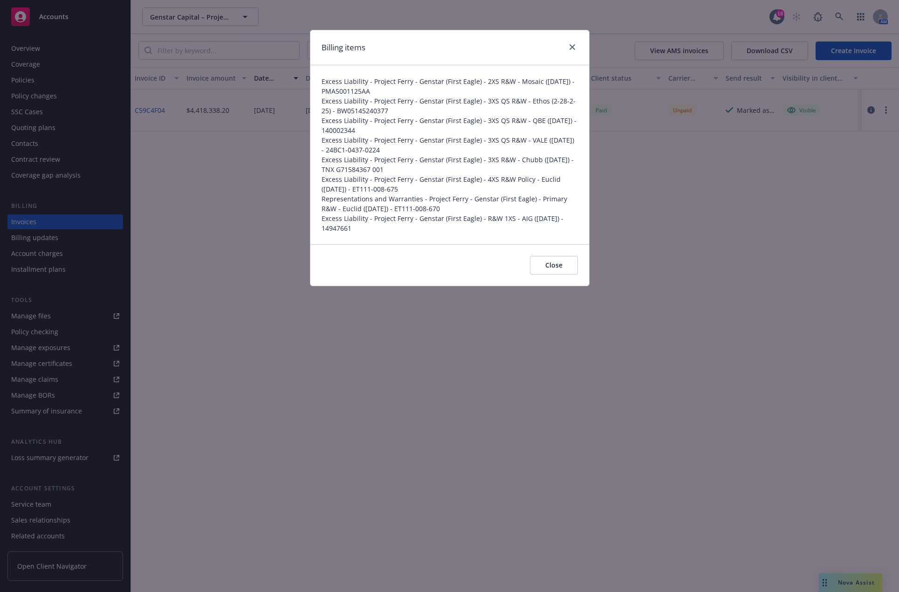
click at [230, 175] on div "Billing items Excess Liability - Project Ferry - Genstar (First Eagle) - 2XS R&…" at bounding box center [449, 296] width 899 height 592
click at [573, 46] on icon "close" at bounding box center [572, 47] width 6 height 6
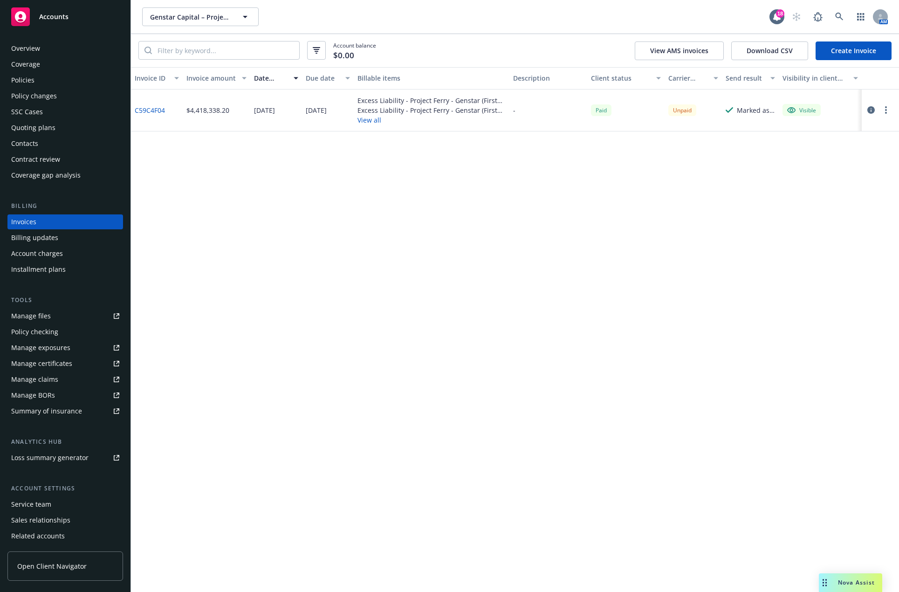
click at [327, 245] on div "Invoice ID Invoice amount Date issued Due date Billable items Description Clien…" at bounding box center [515, 329] width 768 height 525
click at [42, 49] on div "Overview" at bounding box center [65, 48] width 108 height 15
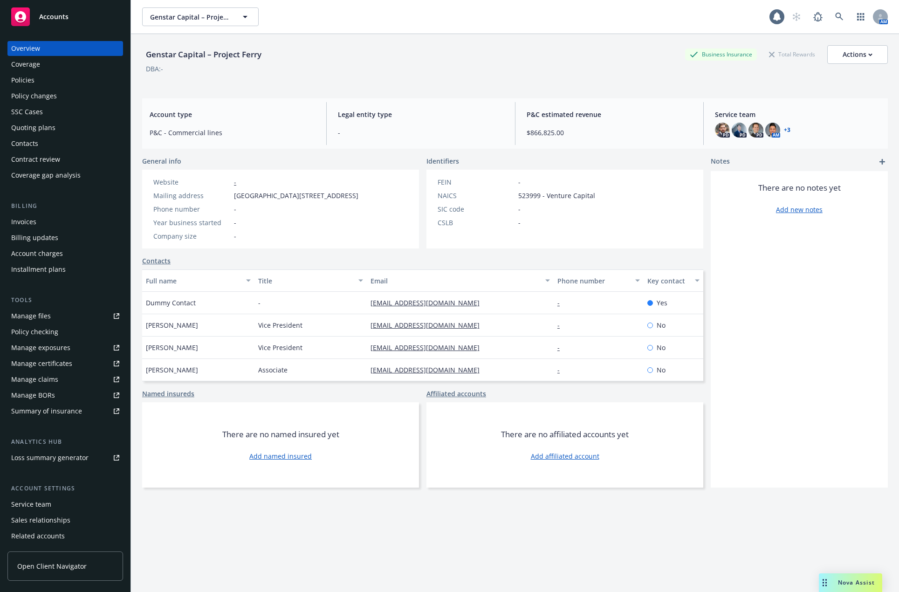
click at [63, 61] on div "Coverage" at bounding box center [65, 64] width 108 height 15
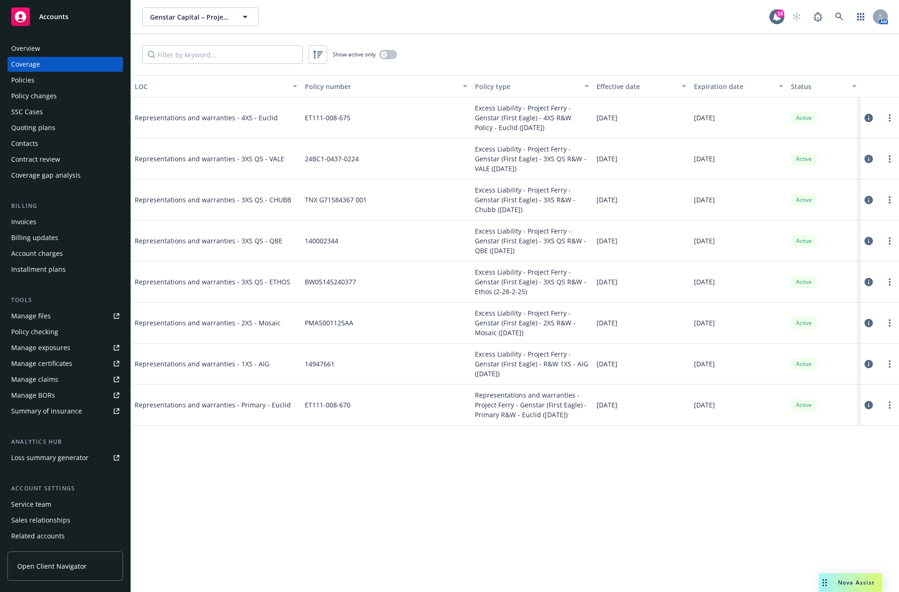
click at [63, 81] on div "Policies" at bounding box center [65, 80] width 108 height 15
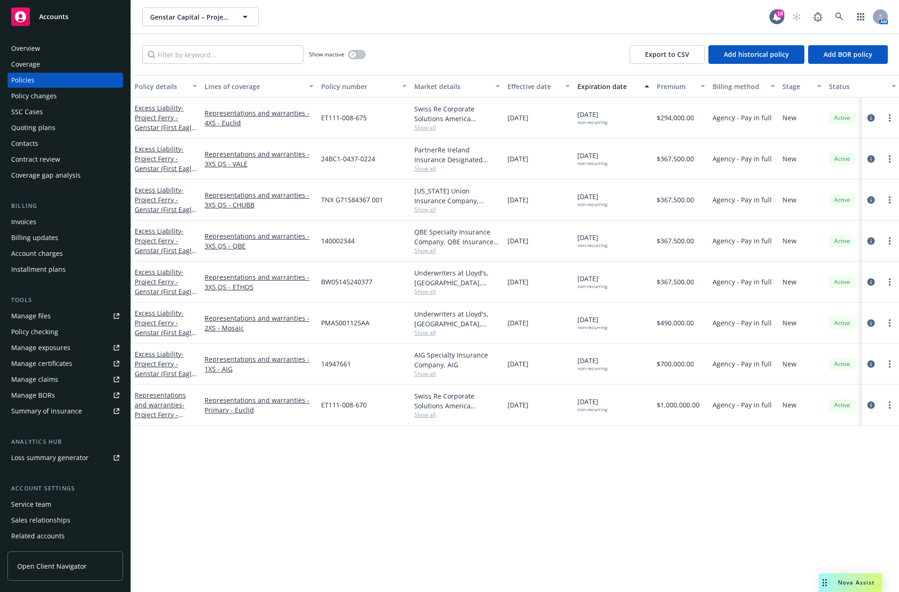
click at [62, 91] on div "Policy changes" at bounding box center [65, 96] width 108 height 15
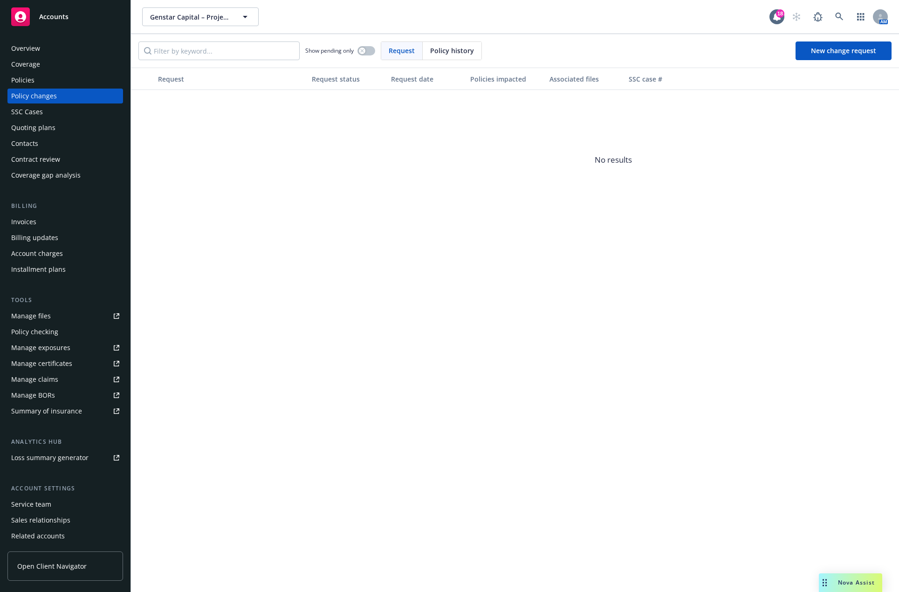
click at [65, 112] on div "SSC Cases" at bounding box center [65, 111] width 108 height 15
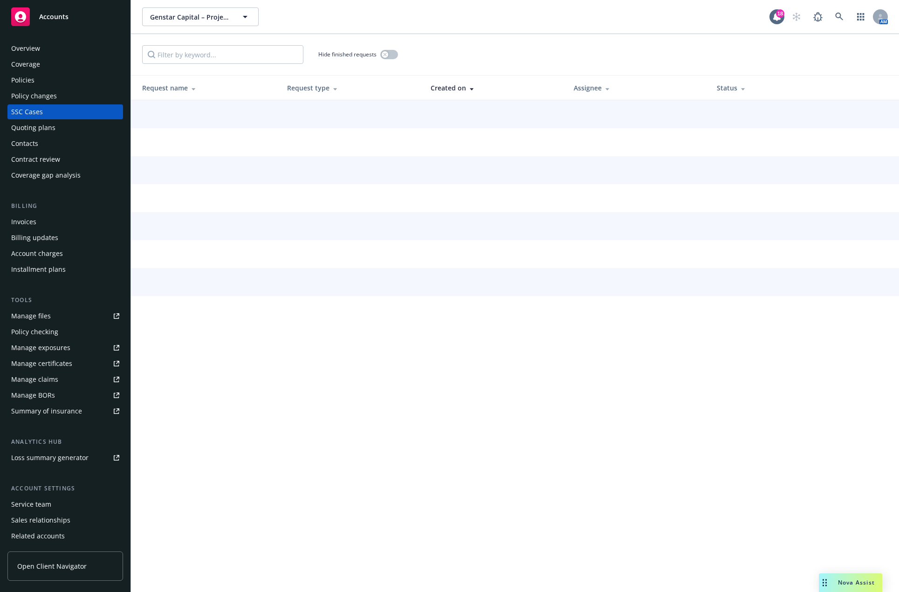
click at [65, 129] on div "Quoting plans" at bounding box center [65, 127] width 108 height 15
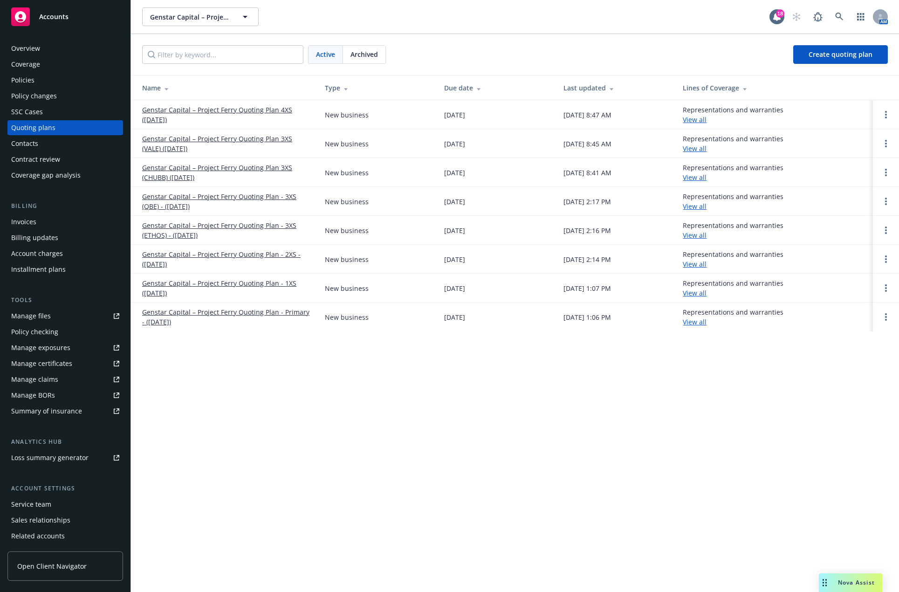
click at [65, 144] on div "Contacts" at bounding box center [65, 143] width 108 height 15
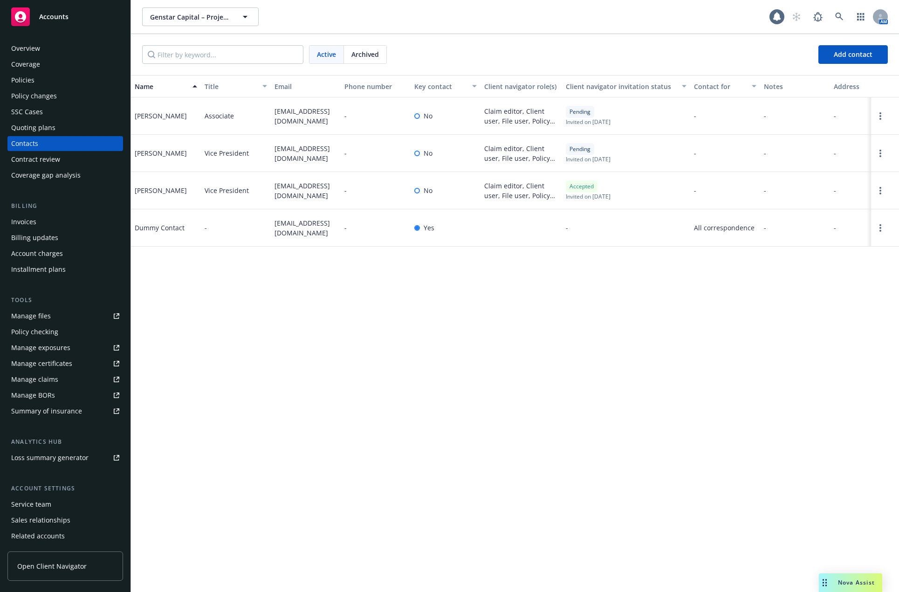
click at [66, 158] on div "Contract review" at bounding box center [65, 159] width 108 height 15
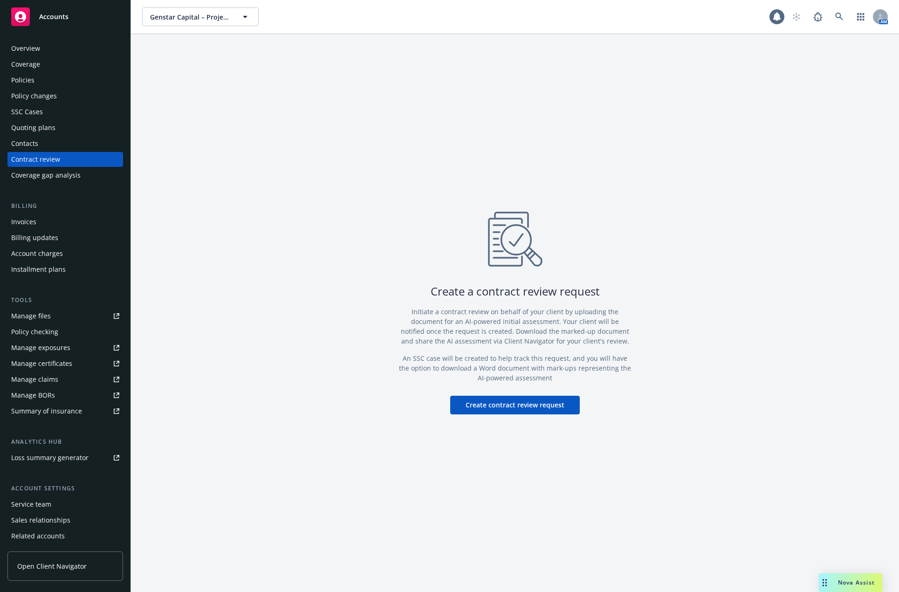
click at [72, 177] on div "Coverage gap analysis" at bounding box center [45, 175] width 69 height 15
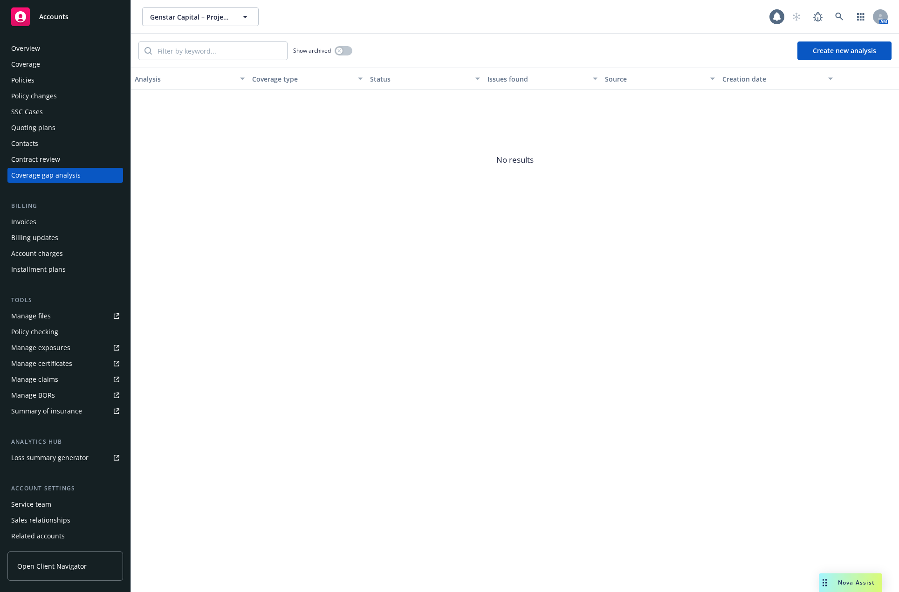
click at [70, 225] on div "Invoices" at bounding box center [65, 221] width 108 height 15
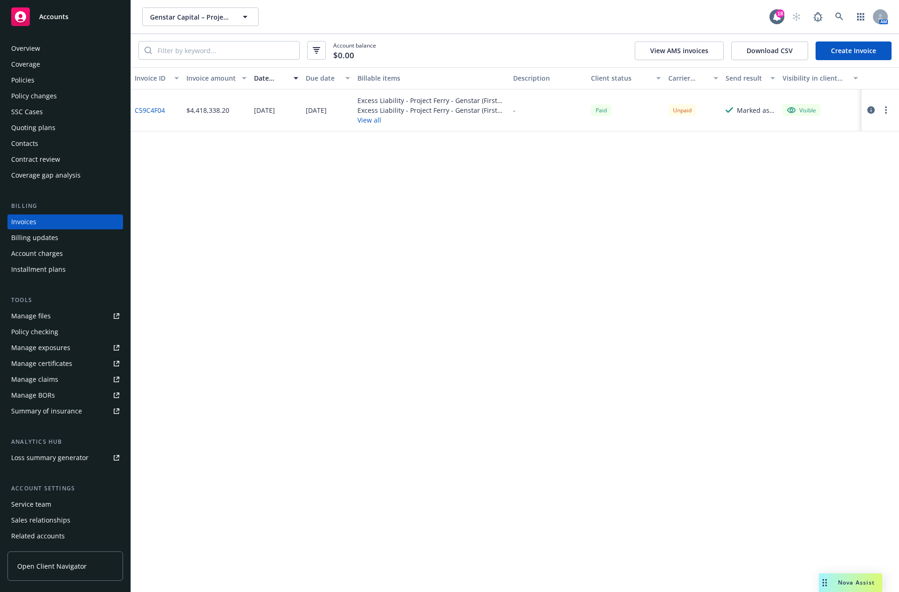
click at [73, 225] on div "Invoices" at bounding box center [65, 221] width 108 height 15
click at [882, 112] on button "button" at bounding box center [885, 109] width 11 height 11
click at [535, 303] on div "Invoice ID Invoice amount Date issued Due date Billable items Description Clien…" at bounding box center [515, 329] width 768 height 525
click at [75, 241] on div "Billing updates" at bounding box center [65, 237] width 108 height 15
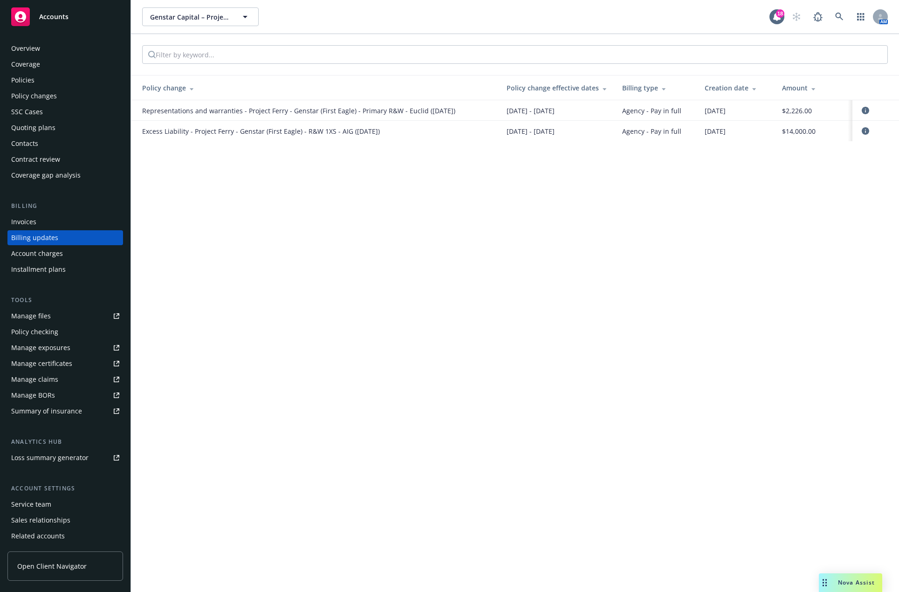
click at [53, 249] on div "Account charges" at bounding box center [37, 253] width 52 height 15
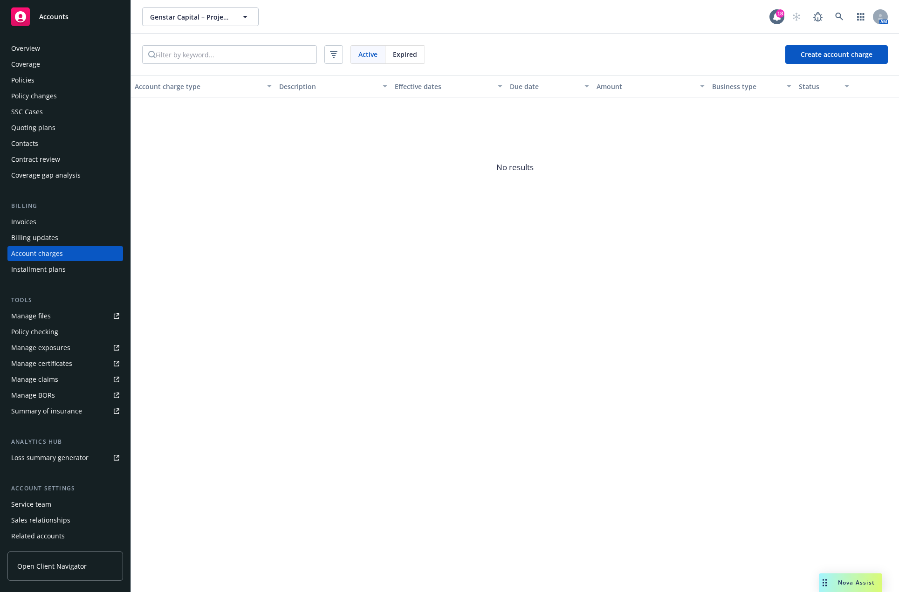
click at [64, 320] on link "Manage files" at bounding box center [65, 315] width 116 height 15
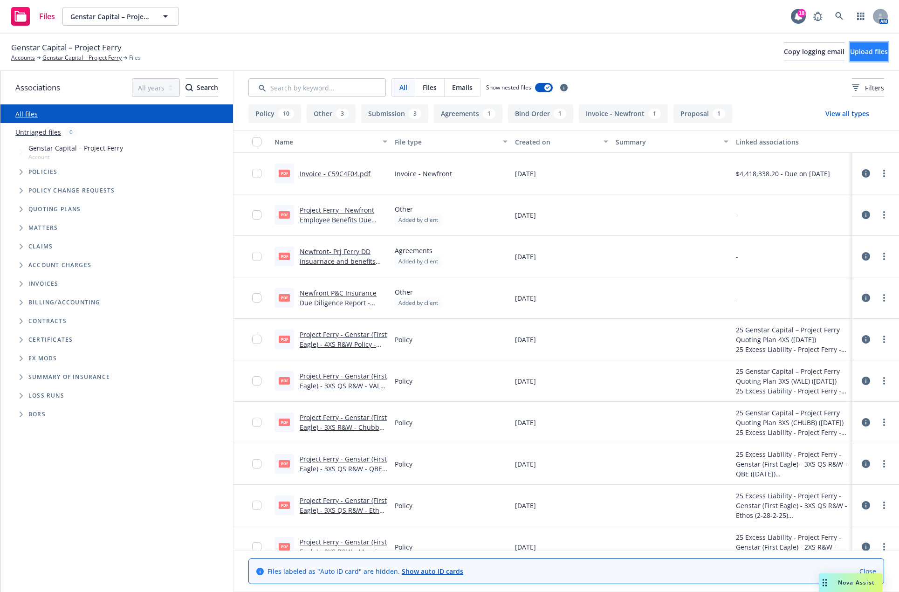
click at [858, 52] on span "Upload files" at bounding box center [869, 51] width 38 height 9
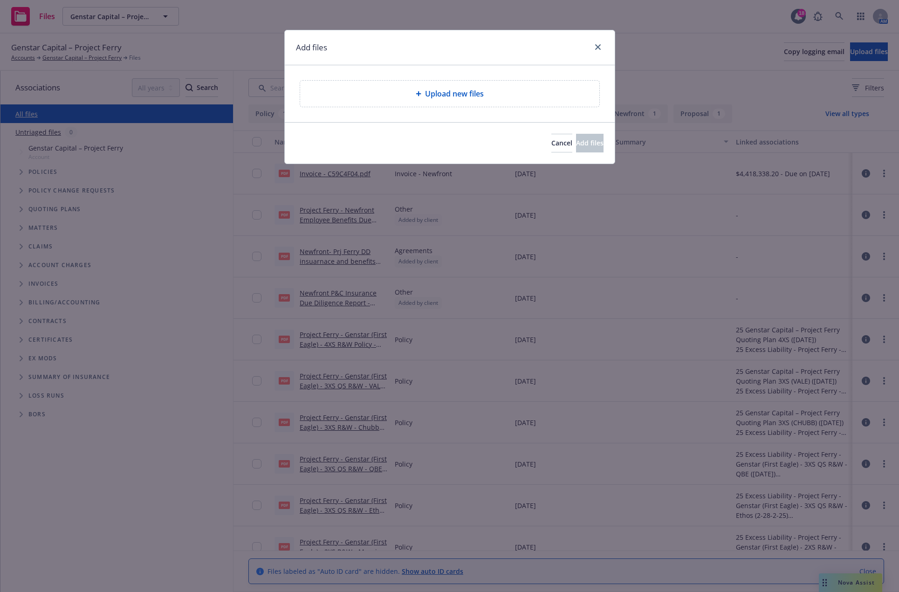
click at [479, 99] on span "Upload new files" at bounding box center [454, 93] width 59 height 11
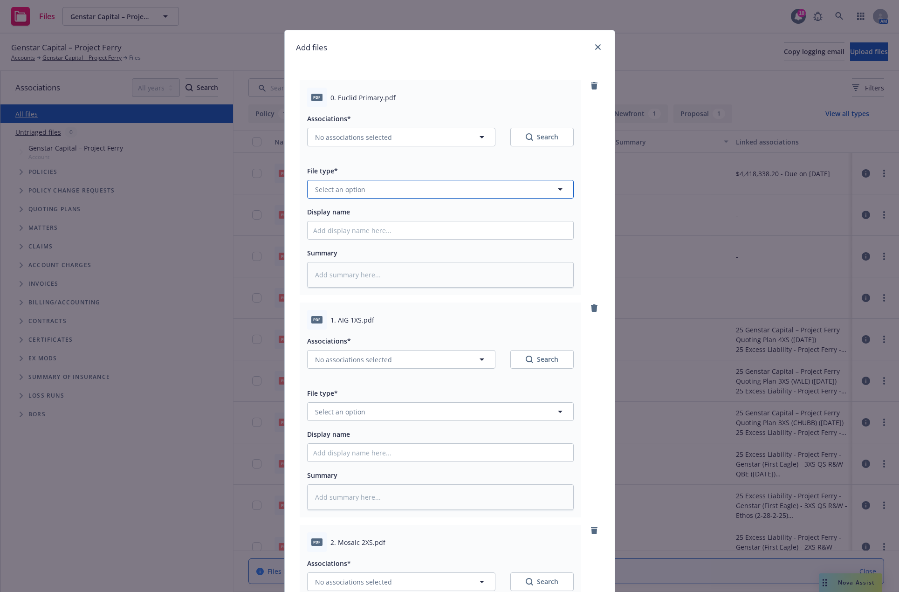
click at [435, 189] on button "Select an option" at bounding box center [440, 189] width 266 height 19
type input "invoice"
click at [416, 240] on div "Invoice - Third Party" at bounding box center [440, 240] width 254 height 14
type textarea "x"
click at [389, 229] on input "Display name" at bounding box center [440, 230] width 266 height 18
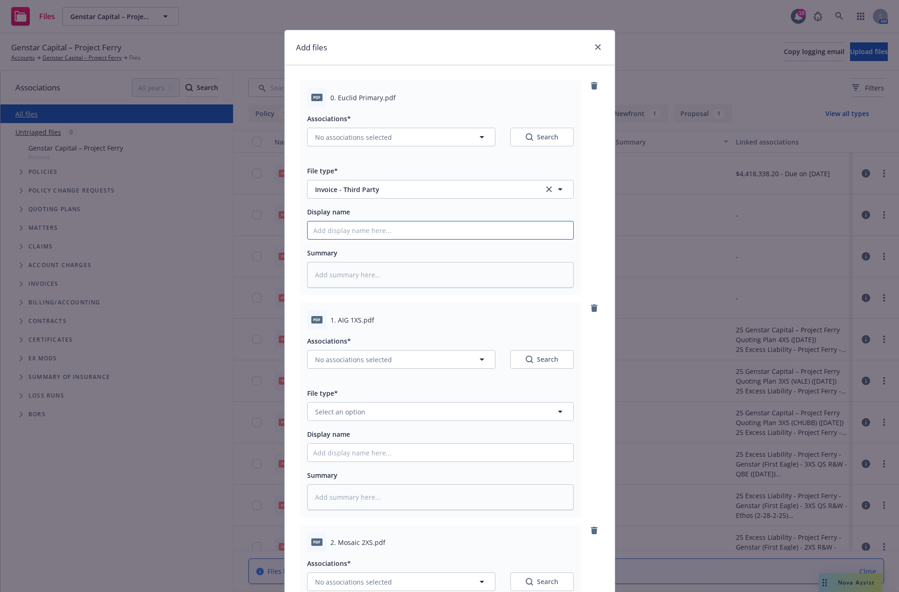
type input "E"
type textarea "x"
type input "Euc"
type textarea "x"
type input "Eucl"
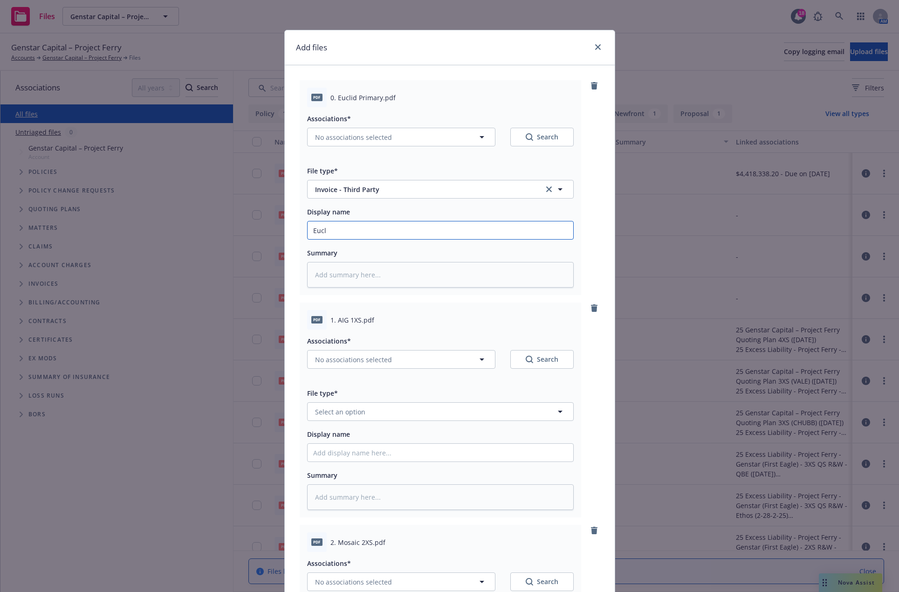
type textarea "x"
type input "Eucli"
type textarea "x"
type input "Euclid"
type textarea "x"
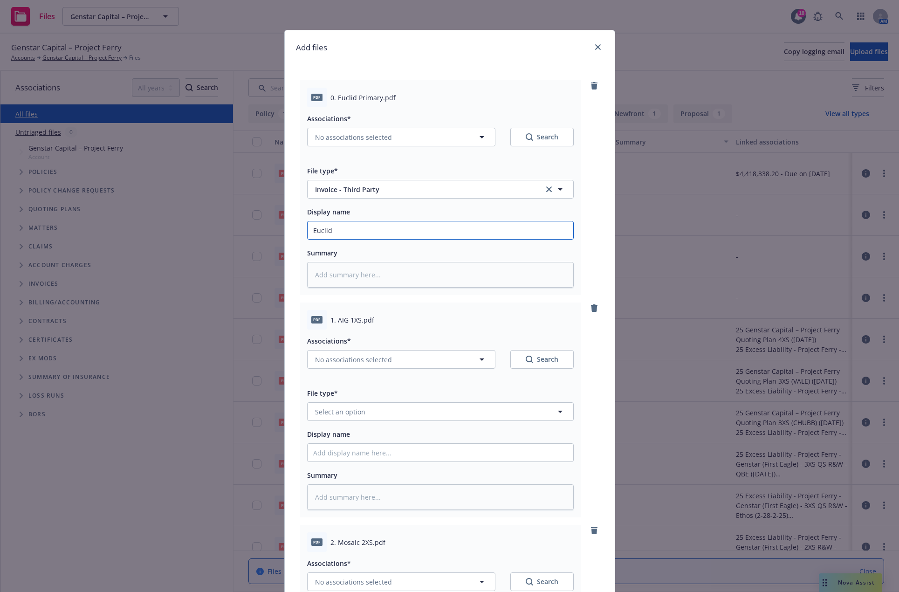
type input "Euclid I"
type textarea "x"
type input "Euclid In"
type textarea "x"
type input "Euclid Inv"
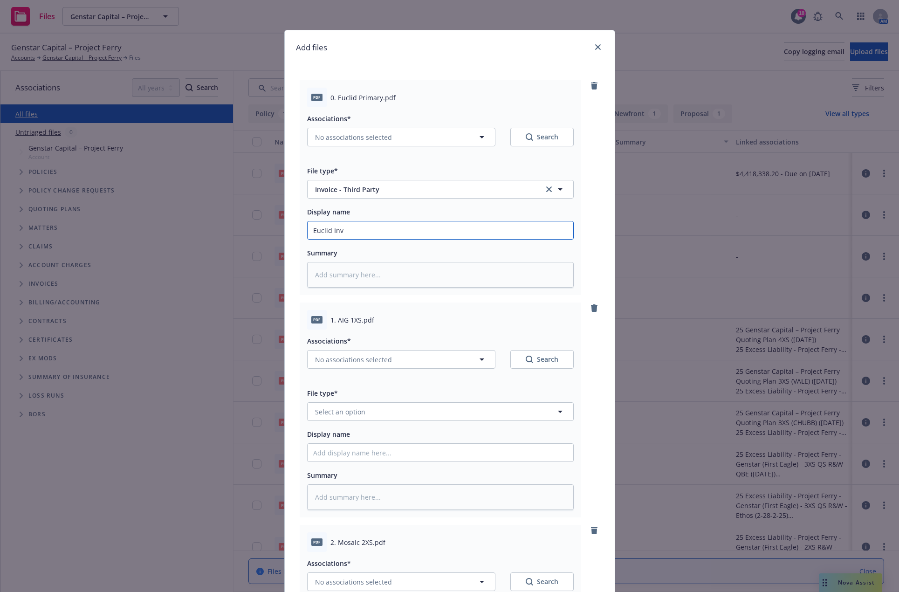
type textarea "x"
type input "Euclid Invo"
type textarea "x"
type input "Euclid Invoi"
type textarea "x"
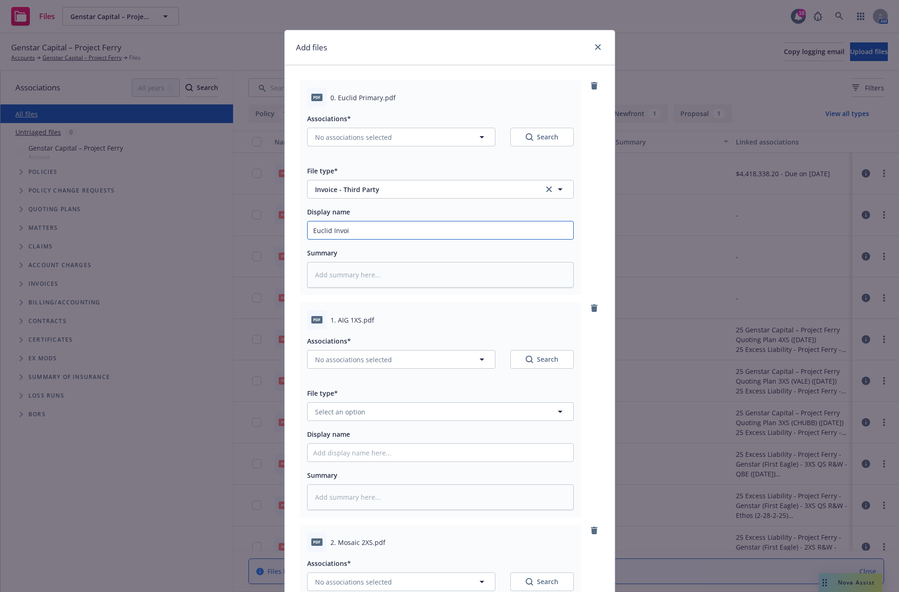
type input "Euclid Invoic"
type textarea "x"
type input "Euclid Invoice"
type textarea "x"
type input "Euclid Invoice"
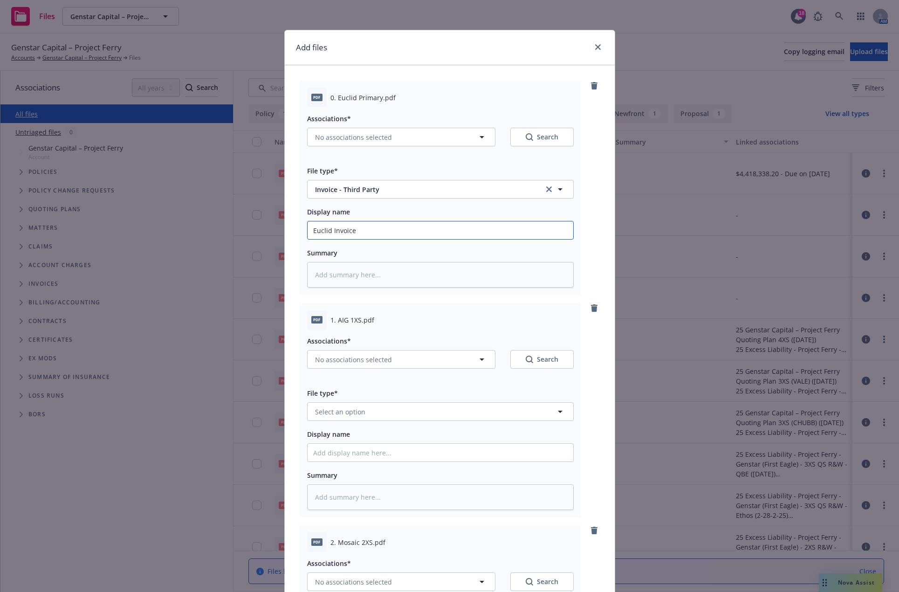
type textarea "x"
type input "Euclid Invoice -"
type textarea "x"
type input "Euclid Invoice -"
type textarea "x"
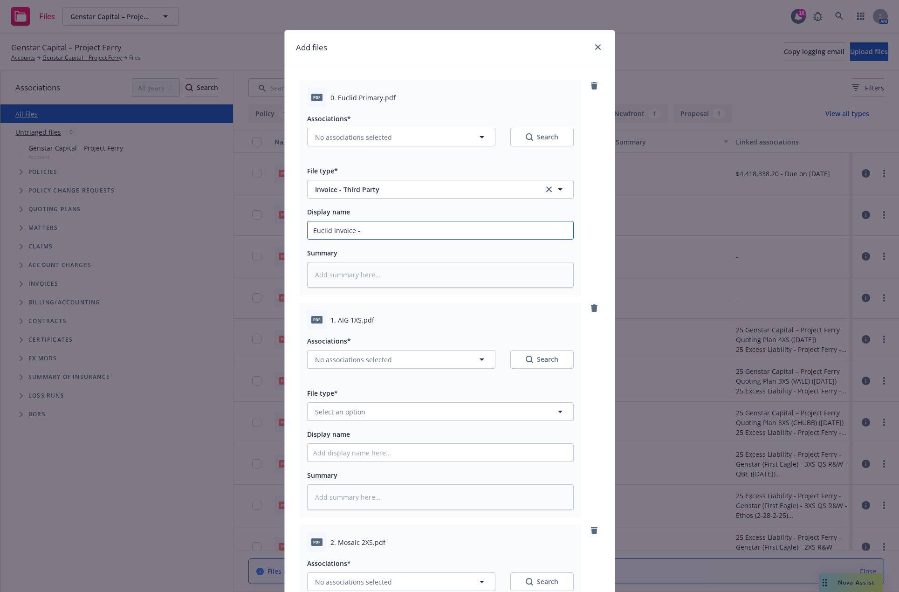
type input "Euclid Invoice - P"
type textarea "x"
type input "Euclid Invoice -"
type textarea "x"
type input "Euclid Invoice -"
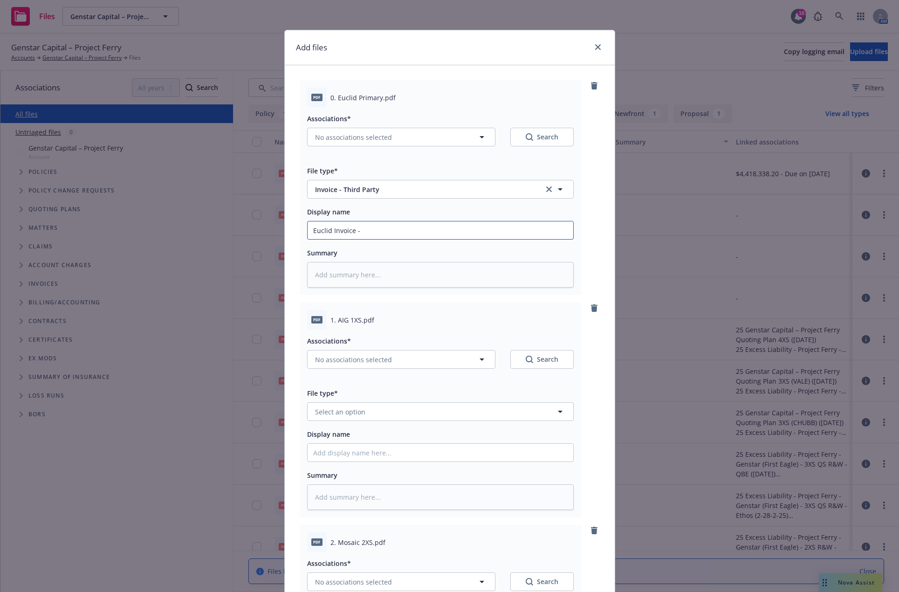
type textarea "x"
type input "Euclid Invoice"
type textarea "x"
type input "Euclid Invoice"
type textarea "x"
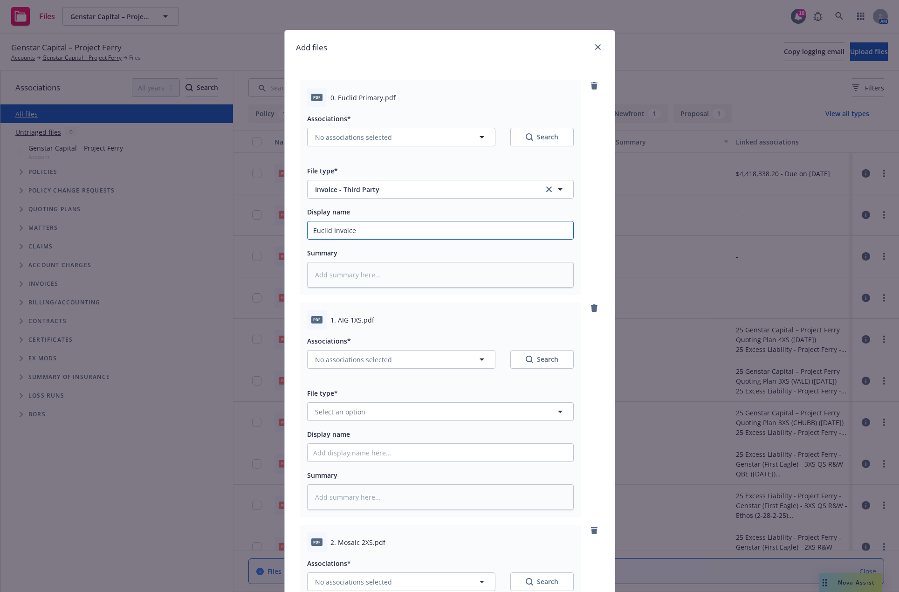
type input "Euclid Invoice"
type textarea "x"
type input "Euclid Invoice [P"
type textarea "x"
type input "Euclid Invoice [Pr"
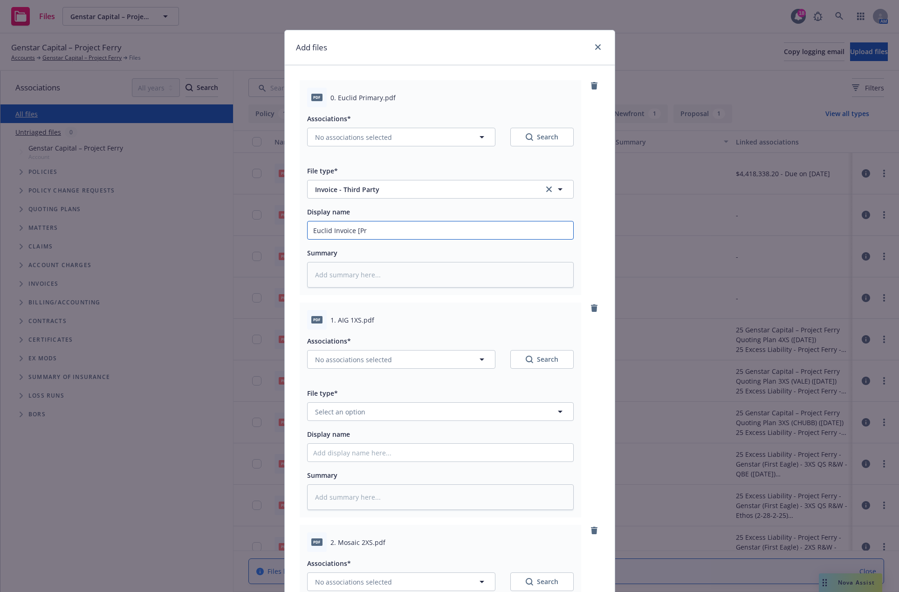
type textarea "x"
type input "Euclid Invoice [Pri"
type textarea "x"
type input "Euclid Invoice [Prim"
type textarea "x"
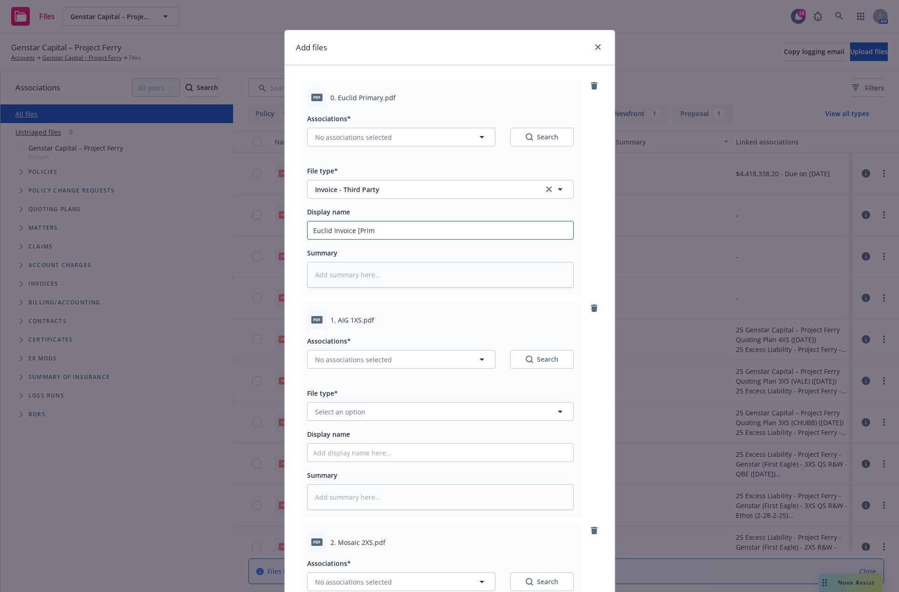
type input "Euclid Invoice [Prima"
type textarea "x"
type input "Euclid Invoice [Primary"
type textarea "x"
type input "Euclid Invoice [Primary]"
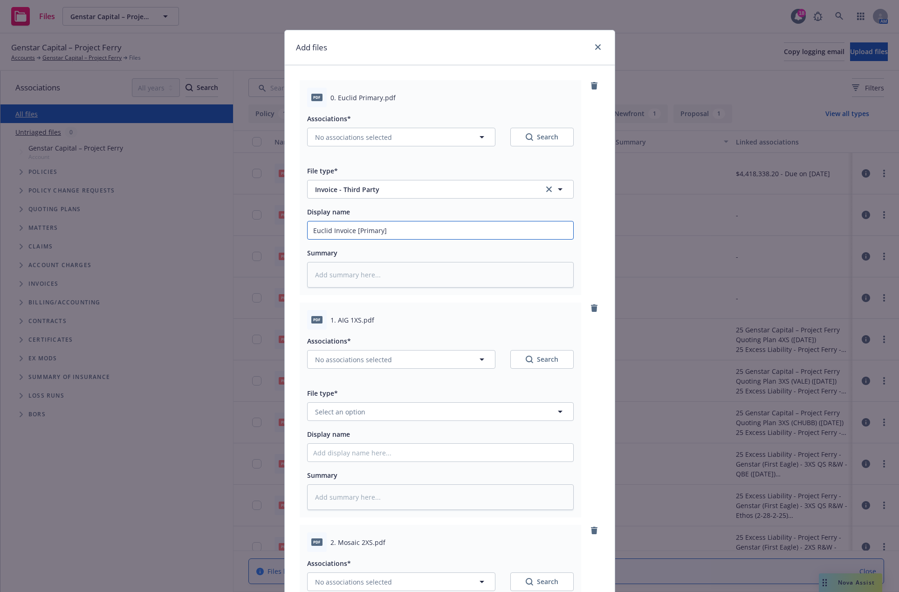
type textarea "x"
type input "Euclid Invoice [Primary]"
type textarea "x"
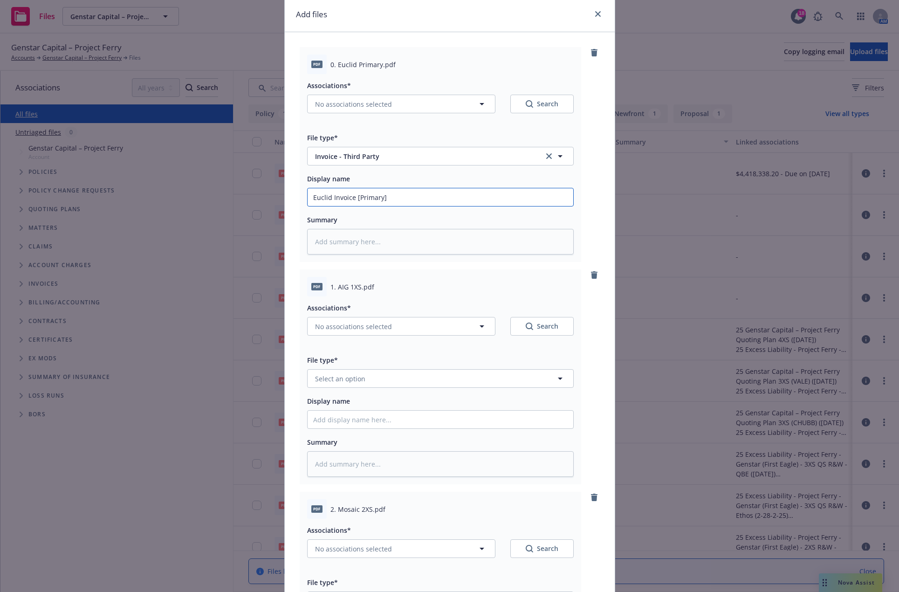
scroll to position [93, 0]
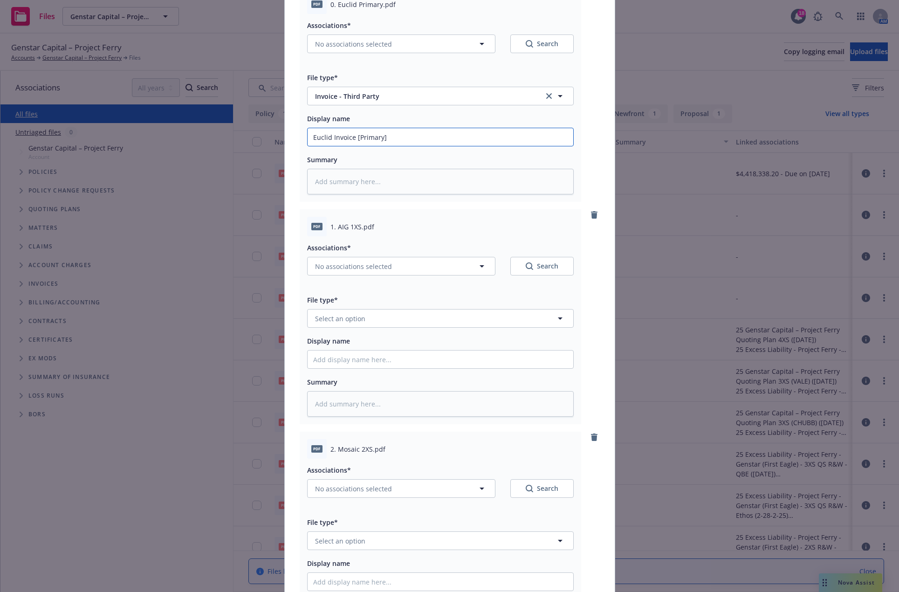
type input "Euclid Invoice [Primary]"
click at [430, 266] on button "No associations selected" at bounding box center [401, 266] width 188 height 19
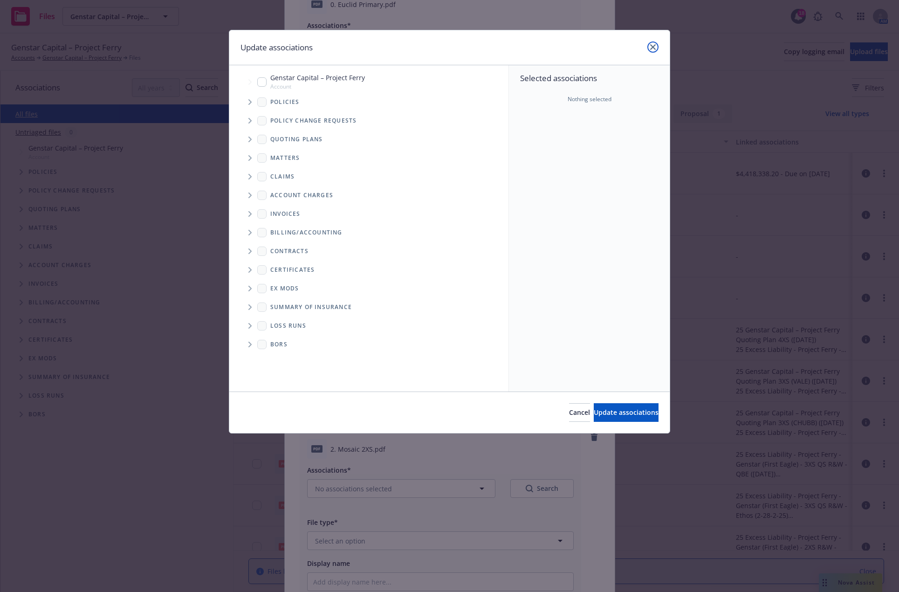
click at [648, 49] on link "close" at bounding box center [652, 46] width 11 height 11
type textarea "x"
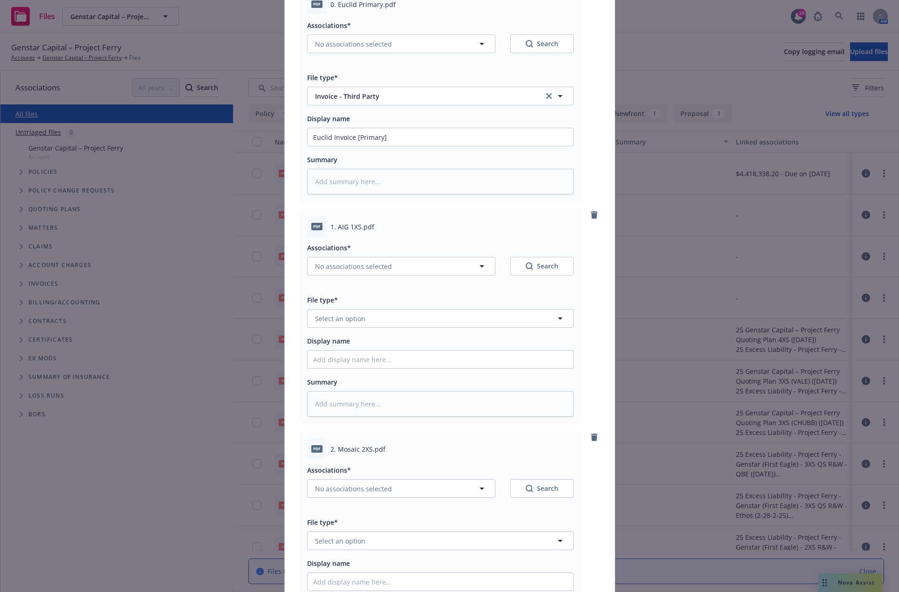
scroll to position [0, 0]
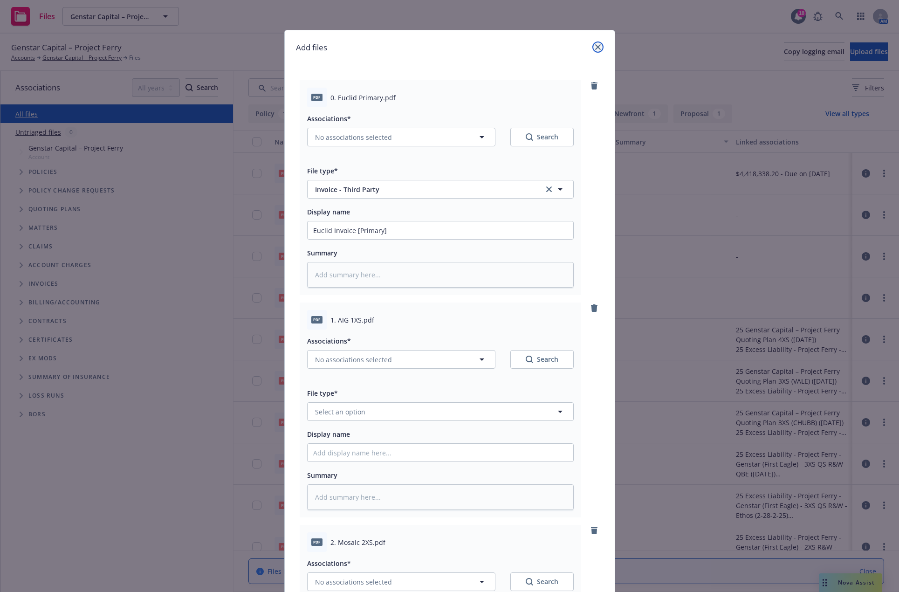
click at [595, 48] on icon "close" at bounding box center [598, 47] width 6 height 6
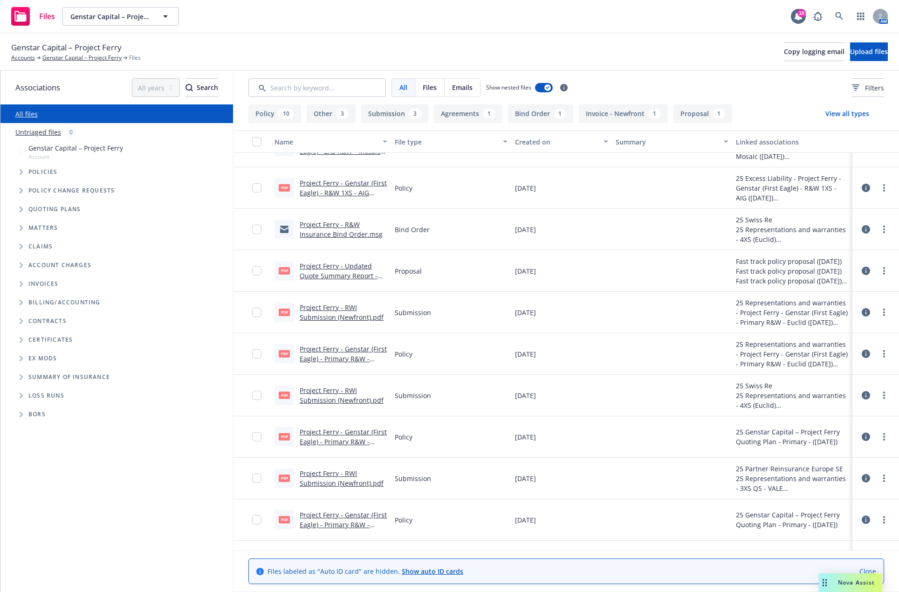
scroll to position [428, 0]
